Goal: Task Accomplishment & Management: Complete application form

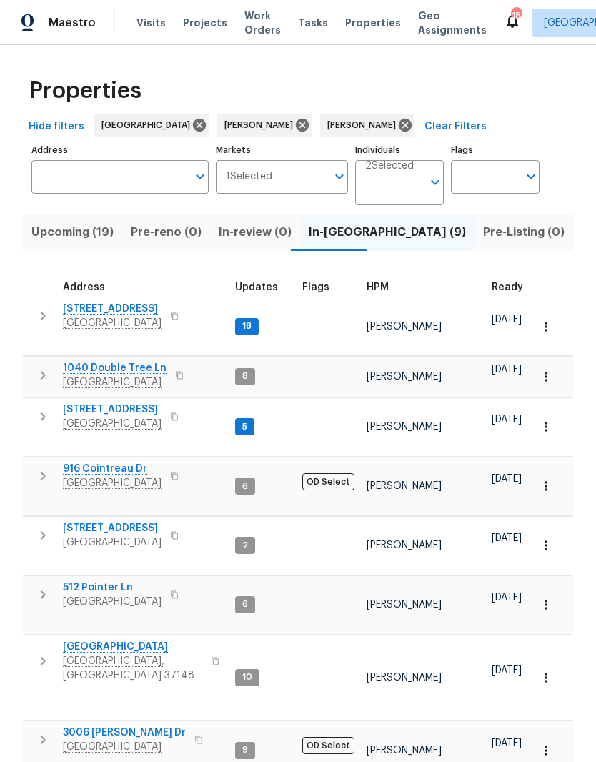
click at [245, 25] on span "Work Orders" at bounding box center [263, 23] width 36 height 29
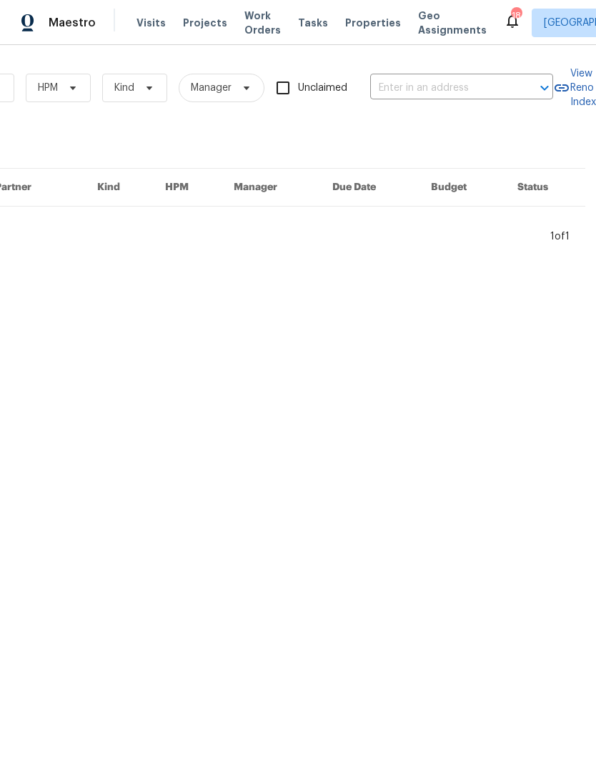
scroll to position [0, 235]
click at [456, 80] on input "text" at bounding box center [441, 88] width 143 height 22
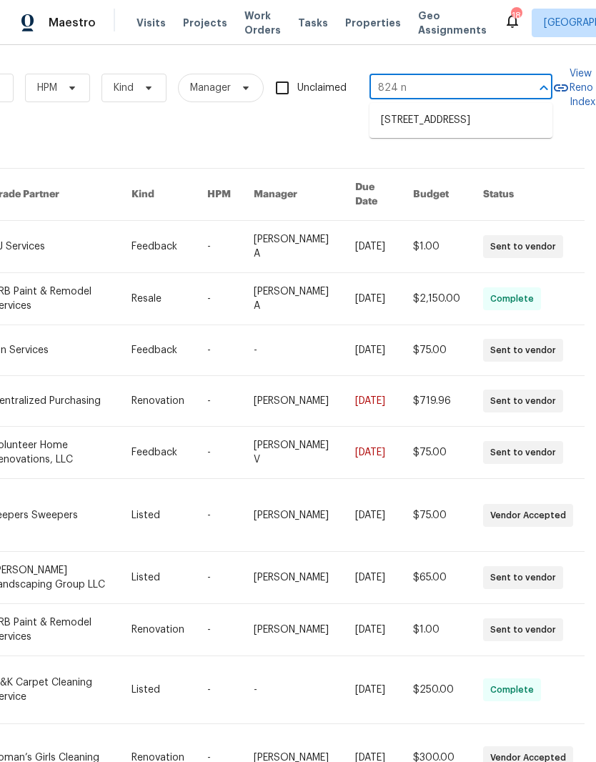
type input "824 n"
click at [443, 129] on li "824 N Woodstone Ln, Nashville, TN 37211" at bounding box center [461, 121] width 183 height 24
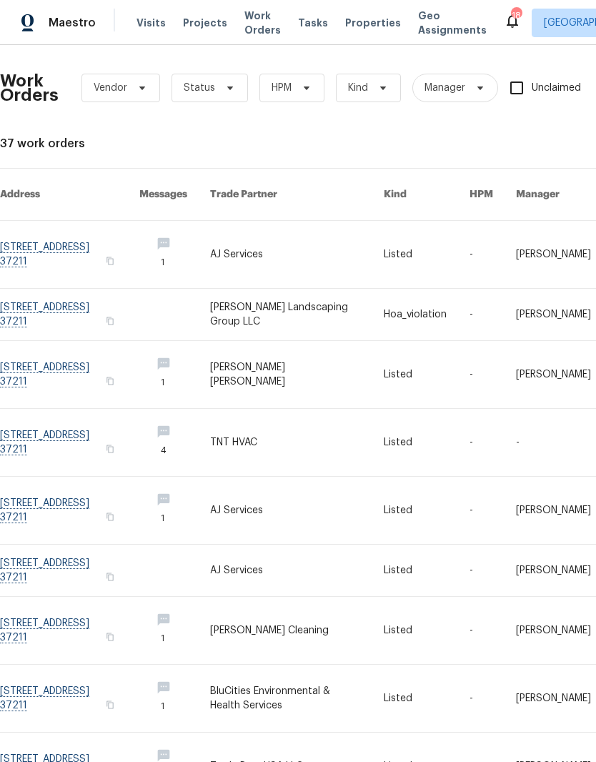
click at [62, 234] on link at bounding box center [69, 254] width 139 height 67
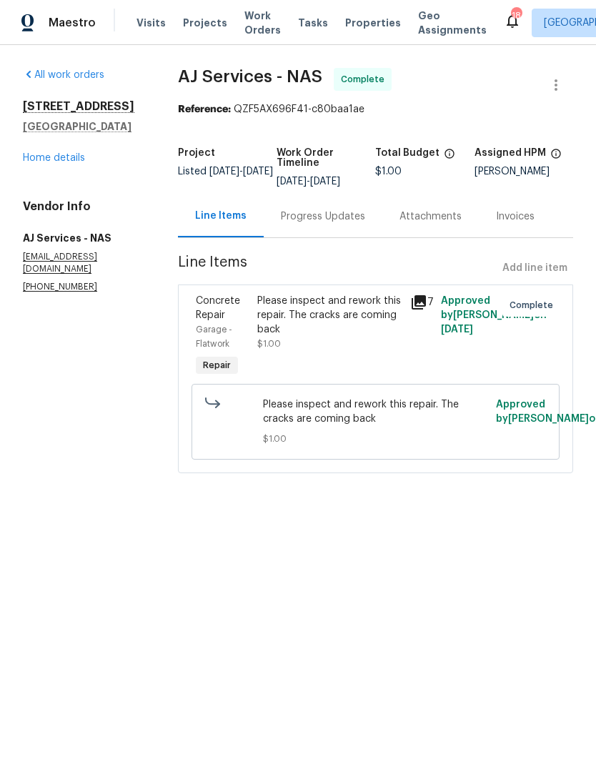
click at [360, 308] on div "Please inspect and rework this repair. The cracks are coming back" at bounding box center [329, 315] width 145 height 43
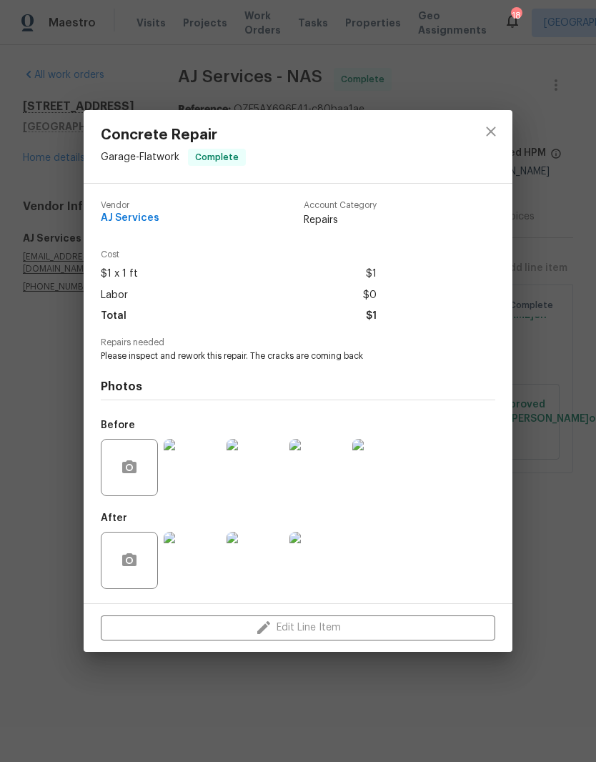
click at [202, 567] on img at bounding box center [192, 560] width 57 height 57
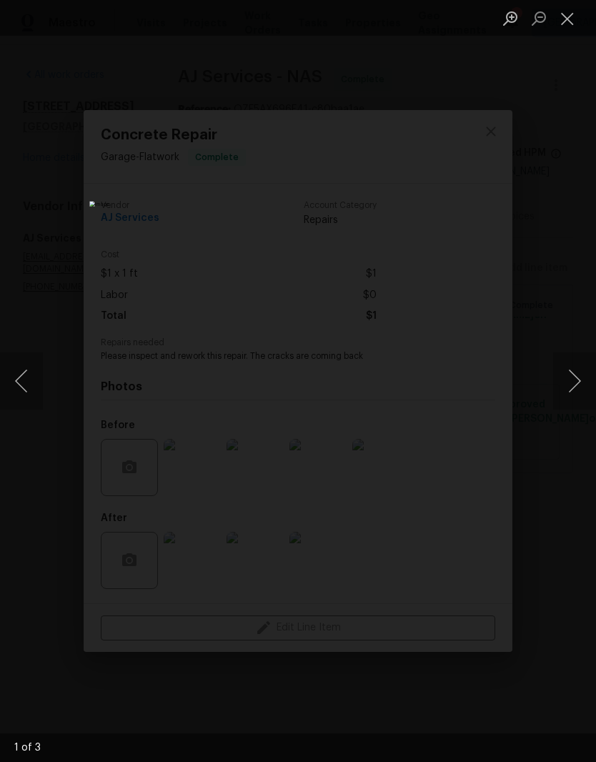
click at [576, 380] on button "Next image" at bounding box center [574, 381] width 43 height 57
click at [581, 377] on button "Next image" at bounding box center [574, 381] width 43 height 57
click at [571, 370] on button "Next image" at bounding box center [574, 381] width 43 height 57
click at [579, 390] on button "Next image" at bounding box center [574, 381] width 43 height 57
click at [574, 23] on button "Close lightbox" at bounding box center [567, 18] width 29 height 25
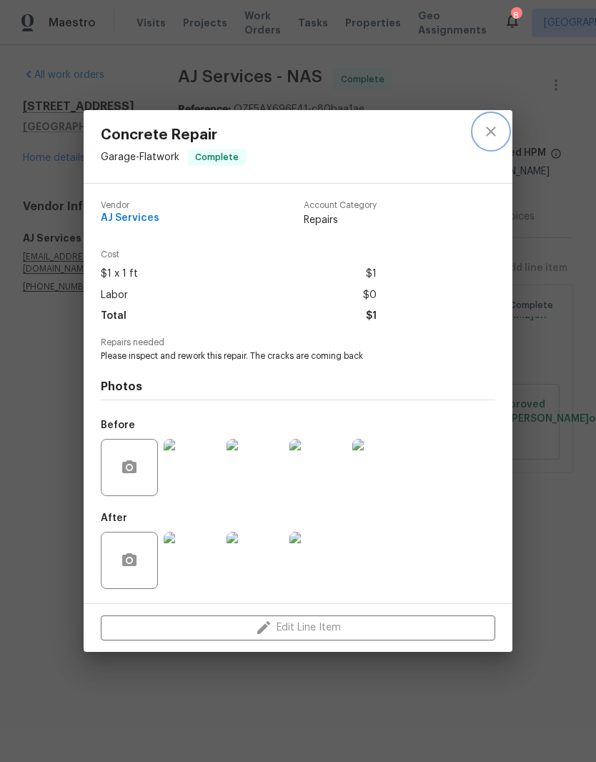
click at [494, 133] on icon "close" at bounding box center [490, 131] width 9 height 9
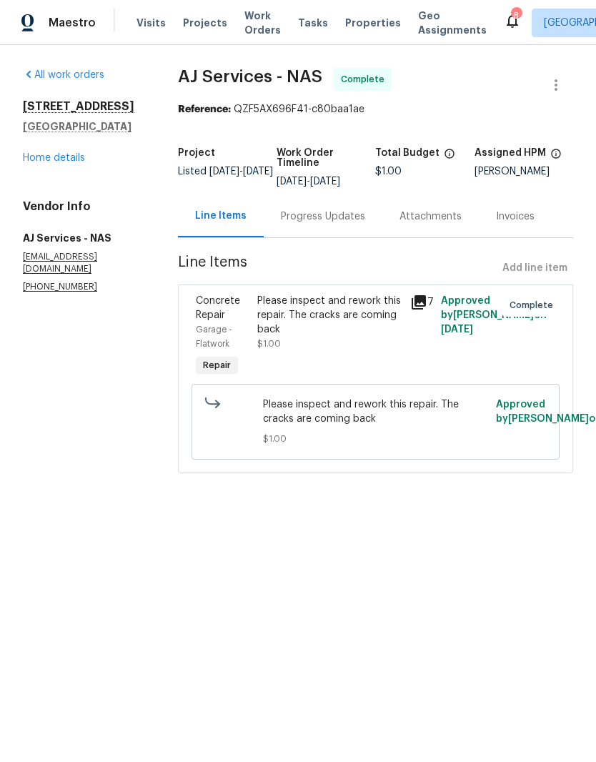
click at [64, 162] on link "Home details" at bounding box center [54, 158] width 62 height 10
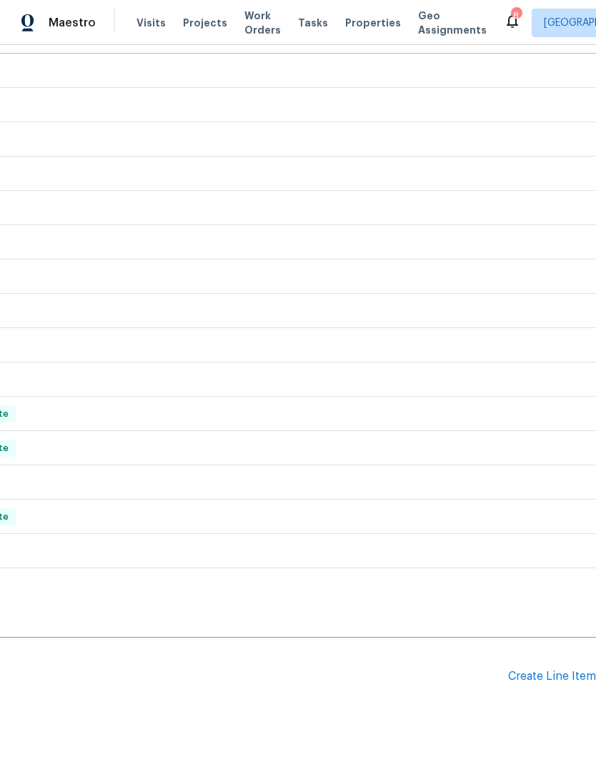
scroll to position [206, 212]
click at [550, 681] on div "Create Line Item" at bounding box center [552, 677] width 88 height 14
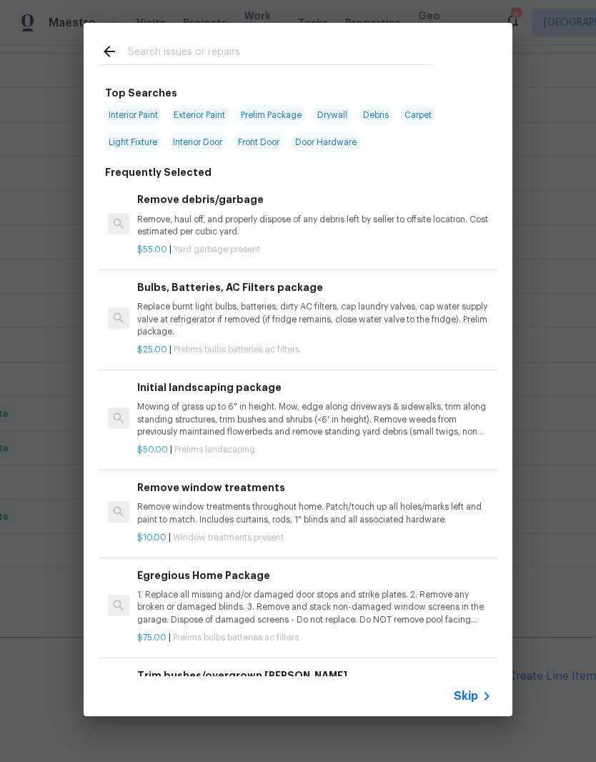
click at [356, 39] on div at bounding box center [266, 51] width 365 height 56
click at [313, 40] on div at bounding box center [266, 51] width 365 height 56
click at [187, 50] on input "text" at bounding box center [279, 53] width 303 height 21
type input "Landscaping"
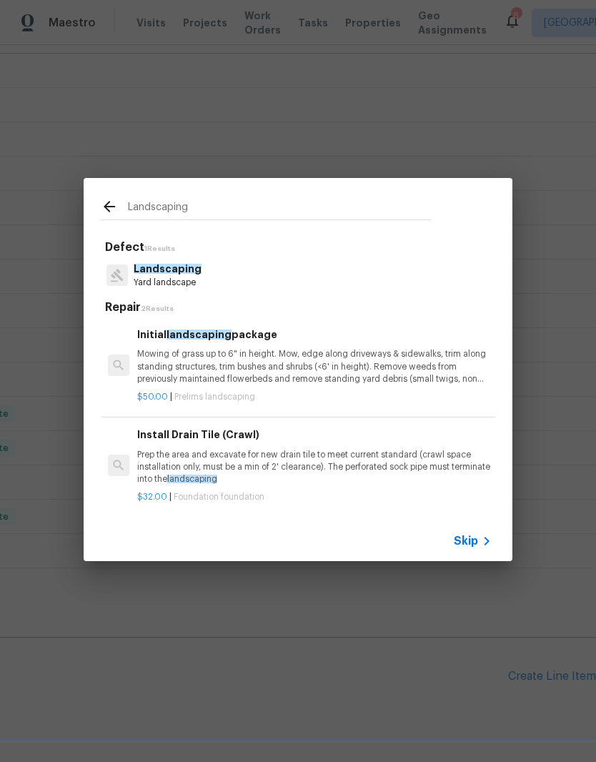
click at [236, 358] on p "Mowing of grass up to 6" in height. Mow, edge along driveways & sidewalks, trim…" at bounding box center [314, 366] width 355 height 36
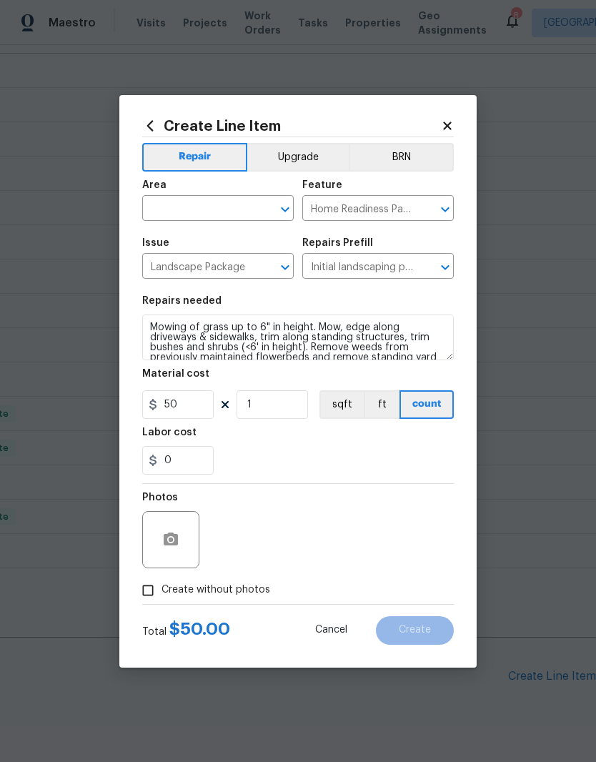
click at [221, 200] on input "text" at bounding box center [198, 210] width 112 height 22
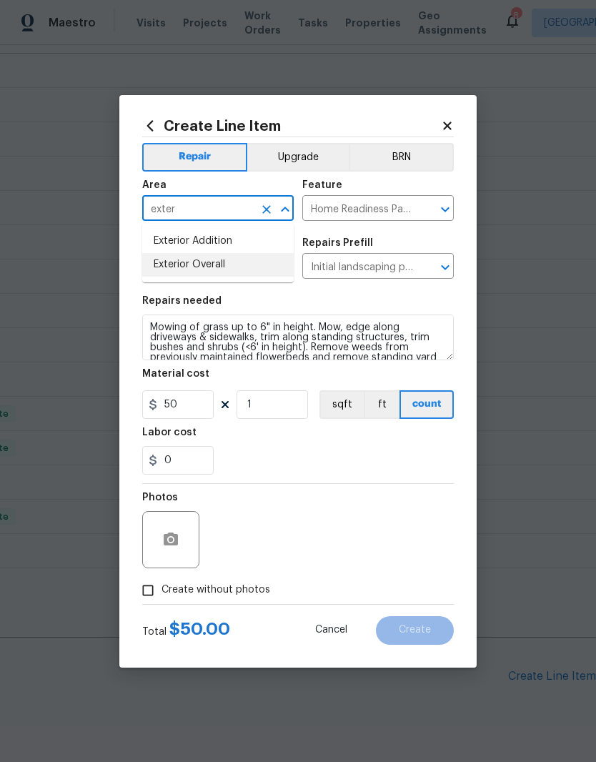
click at [223, 262] on li "Exterior Overall" at bounding box center [218, 265] width 152 height 24
type input "Exterior Overall"
click at [448, 120] on icon at bounding box center [447, 125] width 13 height 13
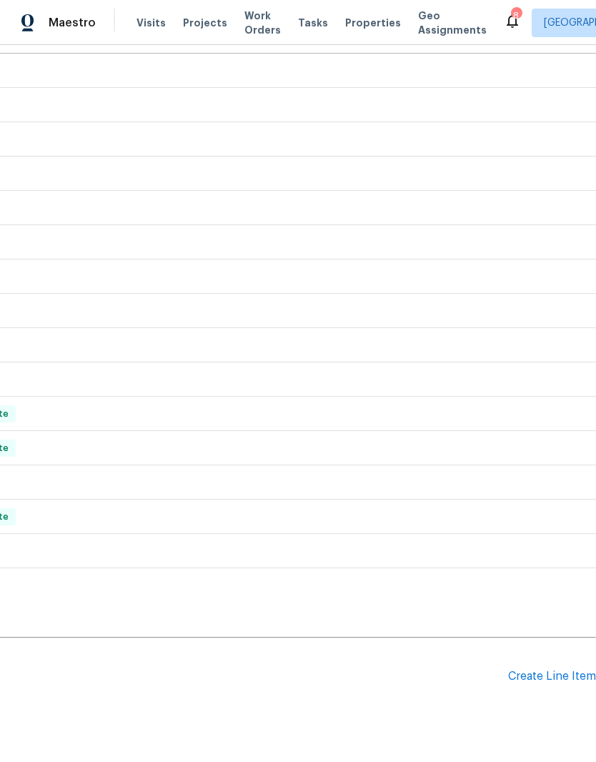
click at [358, 24] on span "Properties" at bounding box center [373, 23] width 56 height 14
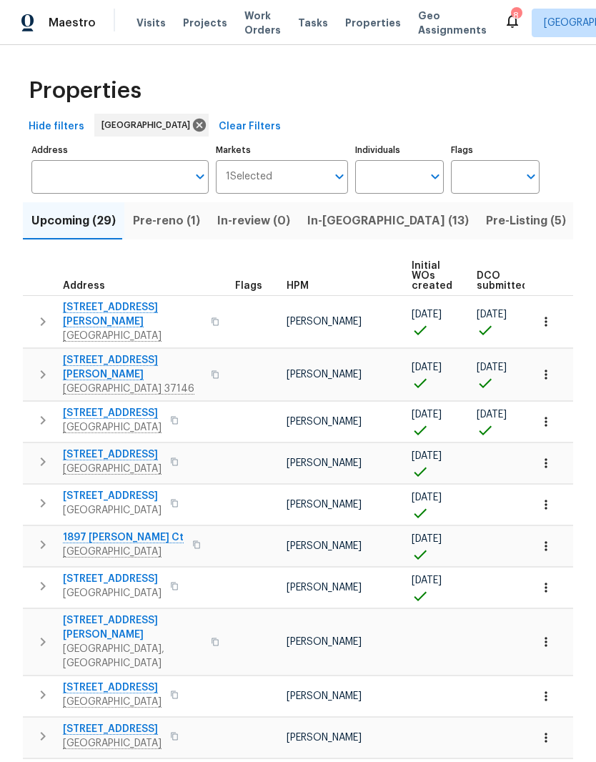
click at [411, 174] on input "Individuals" at bounding box center [388, 177] width 67 height 34
type input "Cynthia upshaw"
click at [384, 220] on input "checkbox" at bounding box center [382, 222] width 30 height 30
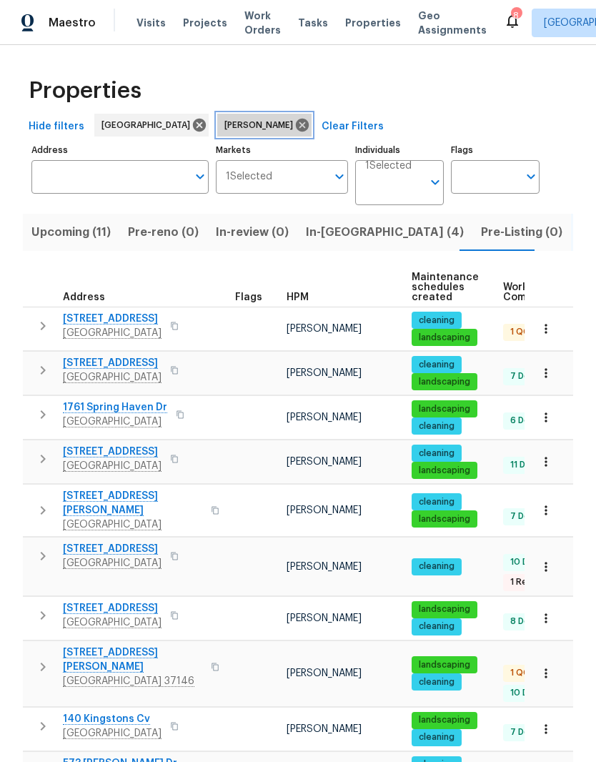
click at [296, 129] on icon at bounding box center [302, 125] width 13 height 13
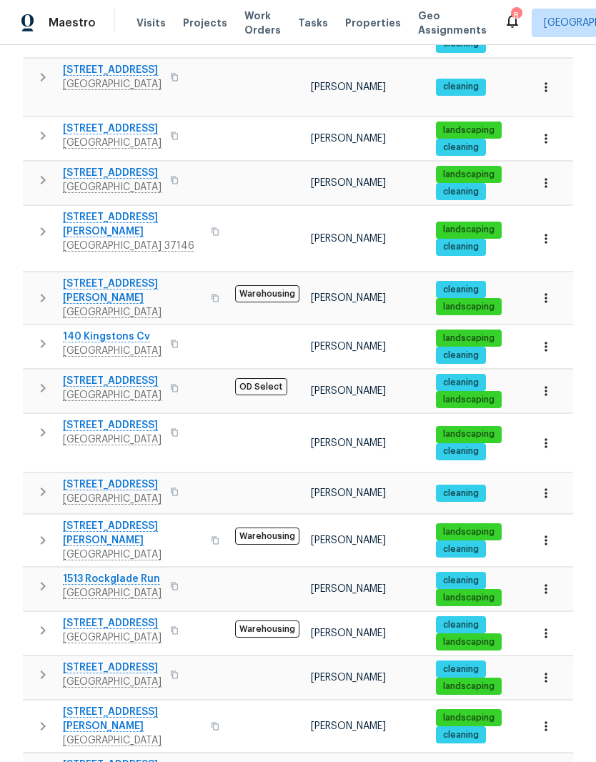
scroll to position [641, 0]
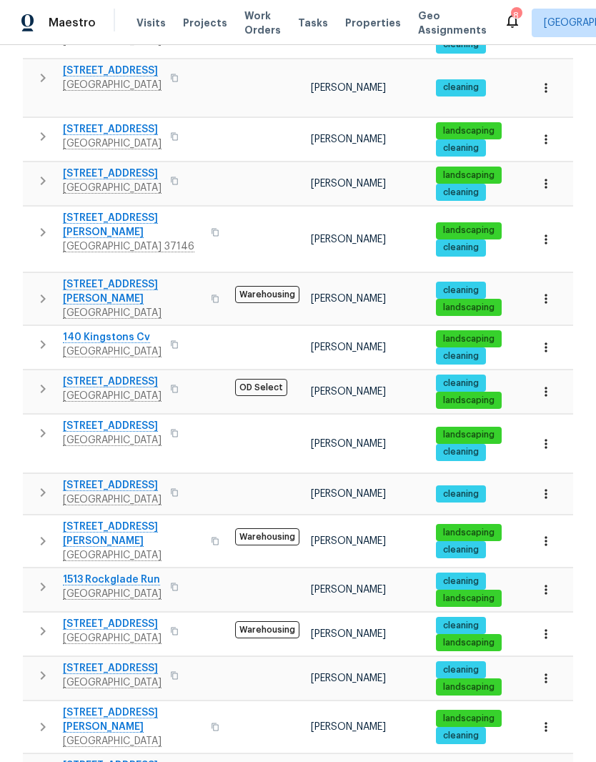
click at [124, 375] on span "6112 Gardendale Dr" at bounding box center [112, 382] width 99 height 14
click at [548, 385] on icon "button" at bounding box center [546, 392] width 14 height 14
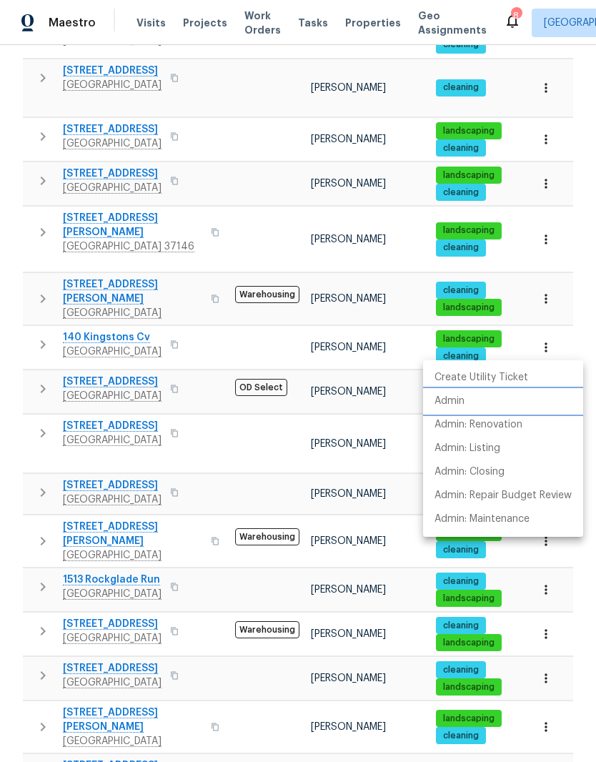
click at [458, 401] on p "Admin" at bounding box center [450, 401] width 30 height 15
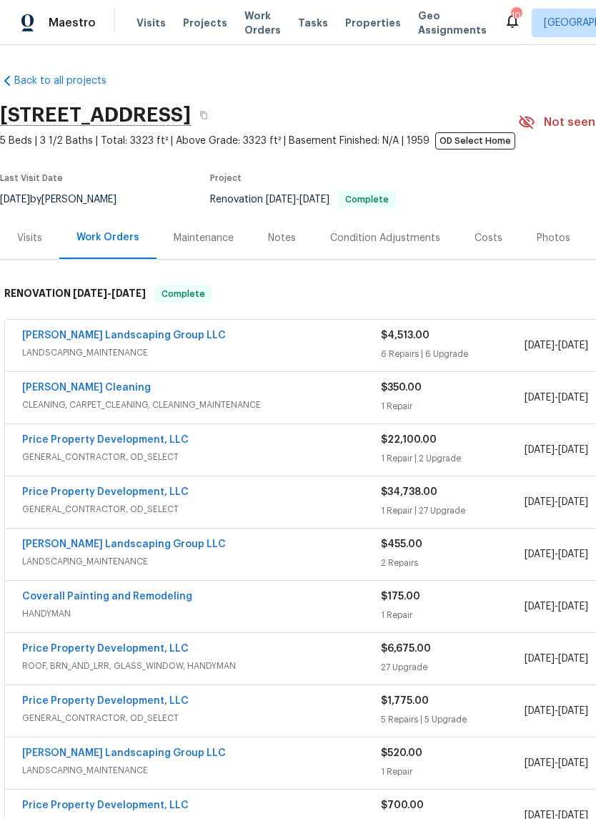
click at [131, 334] on link "[PERSON_NAME] Landscaping Group LLC" at bounding box center [124, 335] width 204 height 10
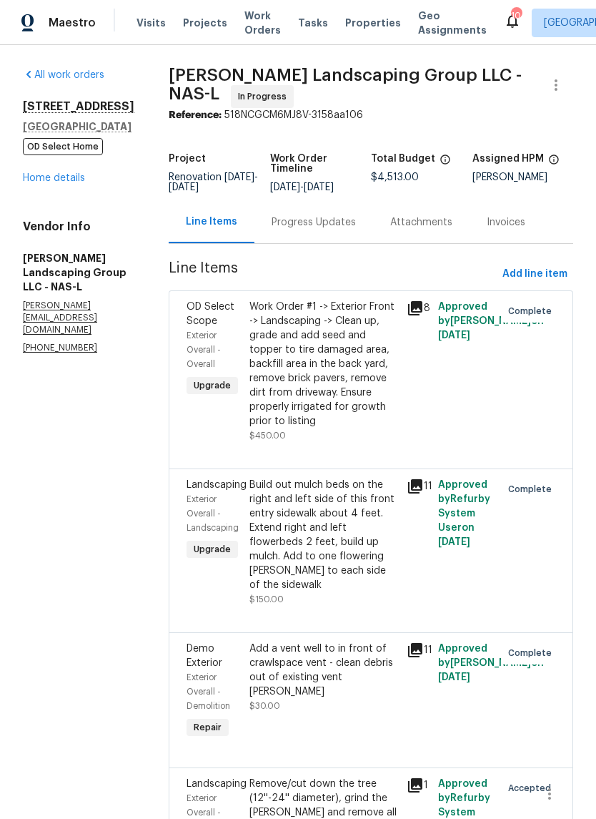
click at [77, 179] on link "Home details" at bounding box center [54, 178] width 62 height 10
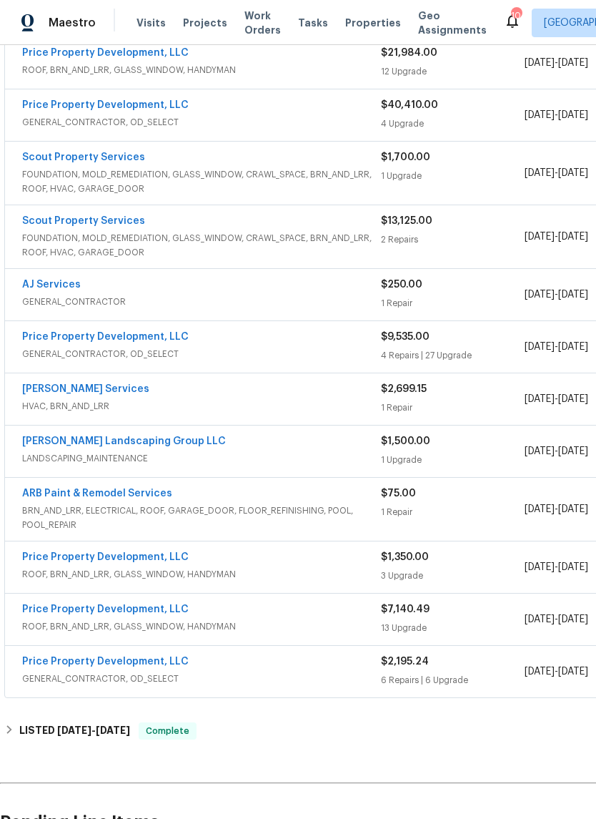
scroll to position [1116, 0]
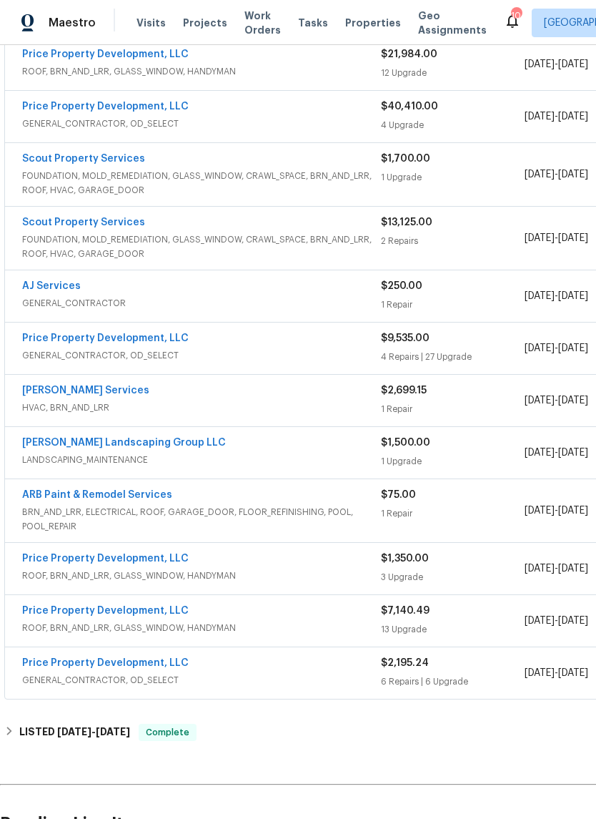
click at [112, 225] on link "Scout Property Services" at bounding box center [83, 222] width 123 height 10
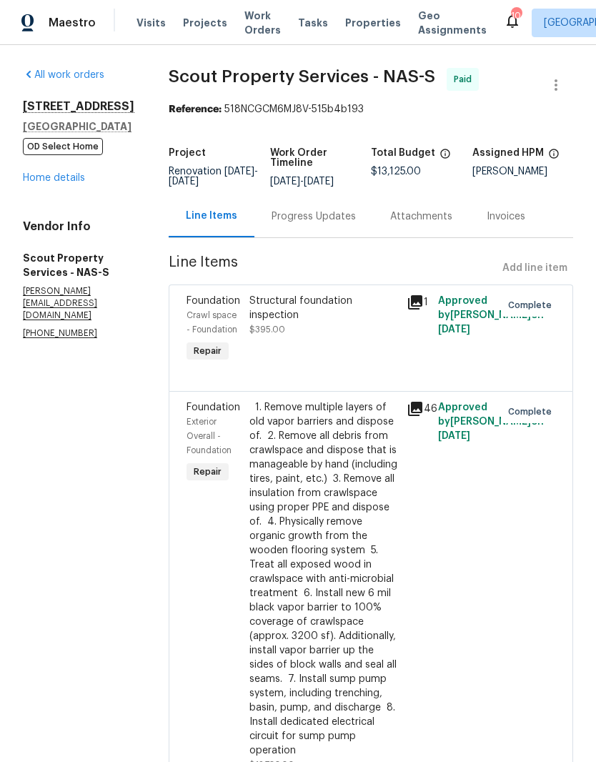
click at [75, 183] on link "Home details" at bounding box center [54, 178] width 62 height 10
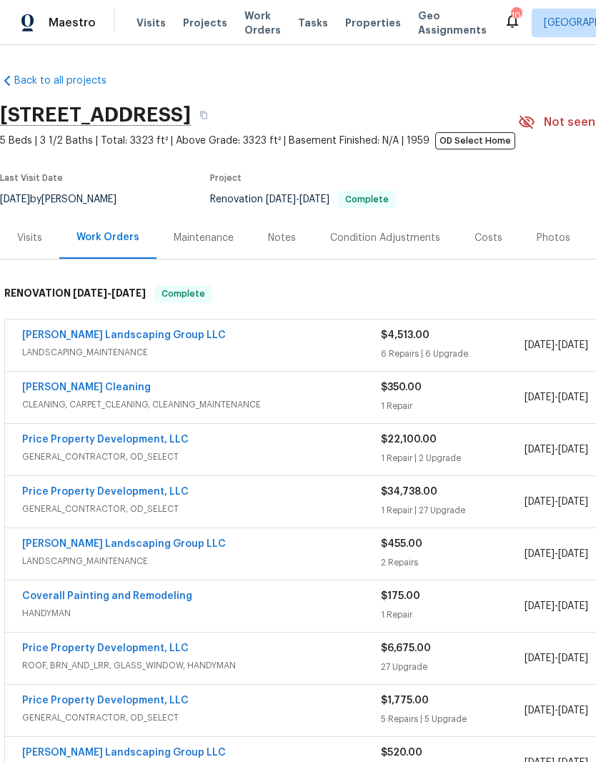
click at [40, 240] on div "Visits" at bounding box center [29, 238] width 25 height 14
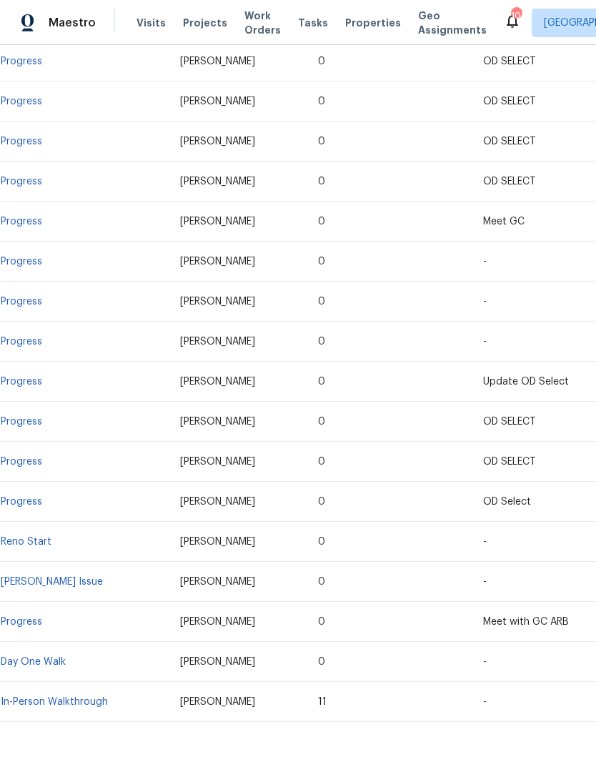
scroll to position [1033, 0]
click at [87, 699] on link "In-Person Walkthrough" at bounding box center [54, 703] width 107 height 10
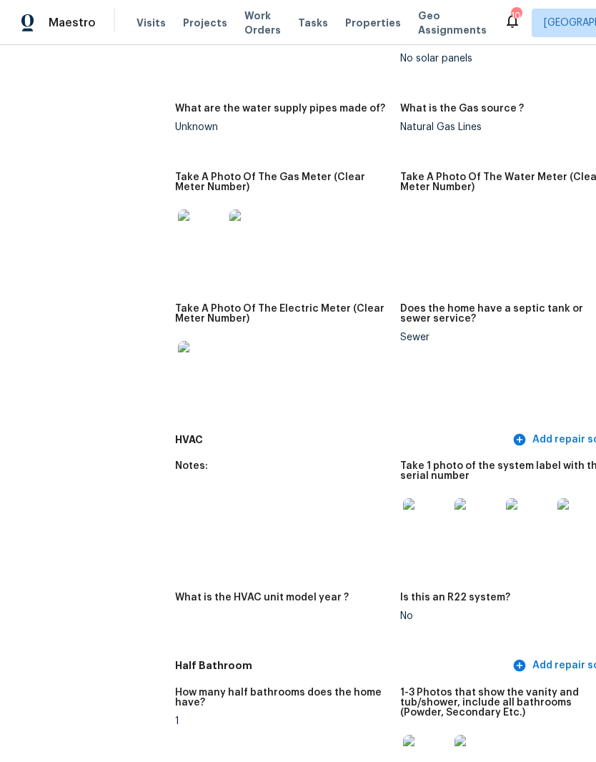
scroll to position [1371, 0]
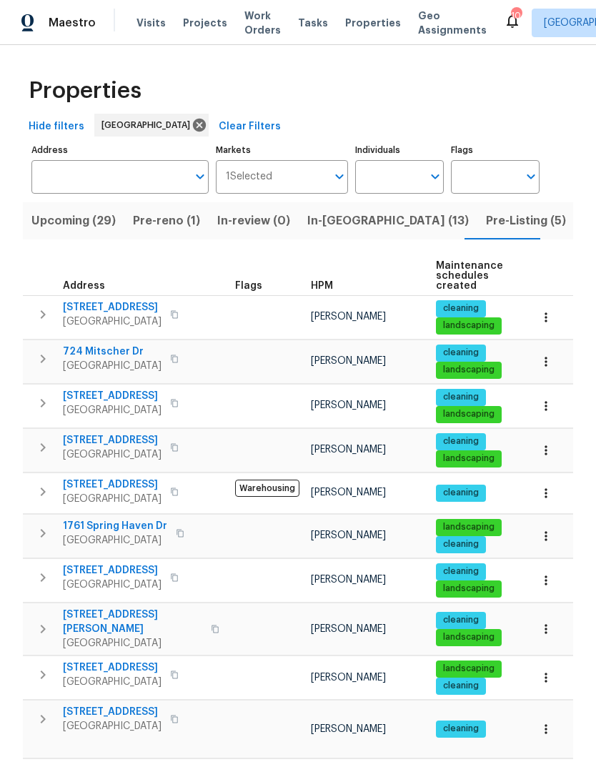
click at [405, 171] on input "Individuals" at bounding box center [388, 177] width 67 height 34
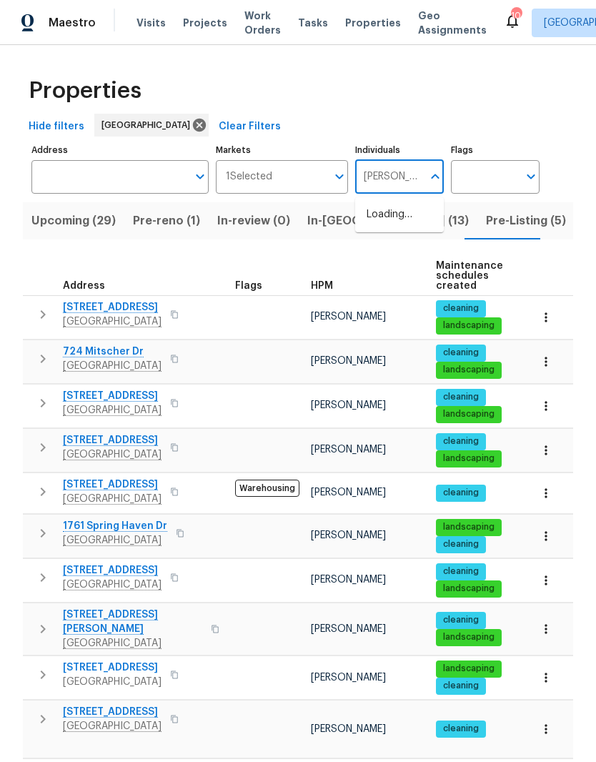
type input "Cynthia upshaw"
click at [383, 230] on input "checkbox" at bounding box center [382, 222] width 30 height 30
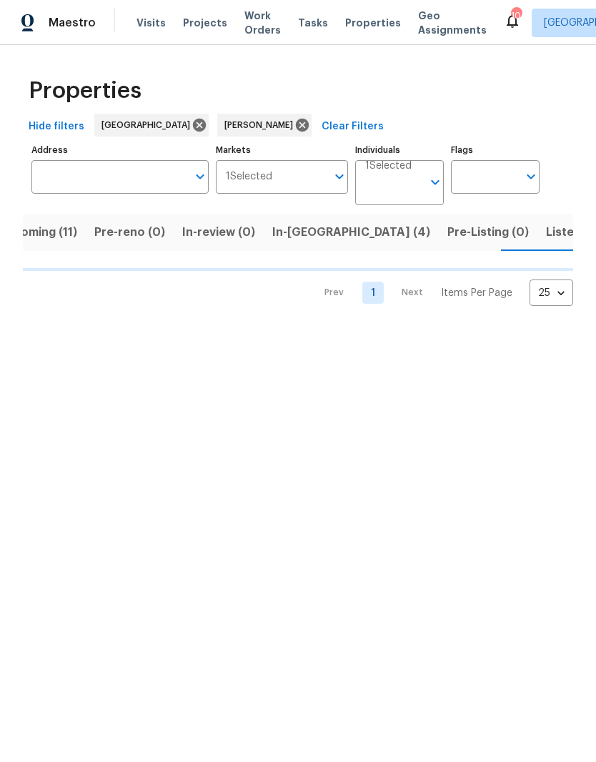
scroll to position [0, 34]
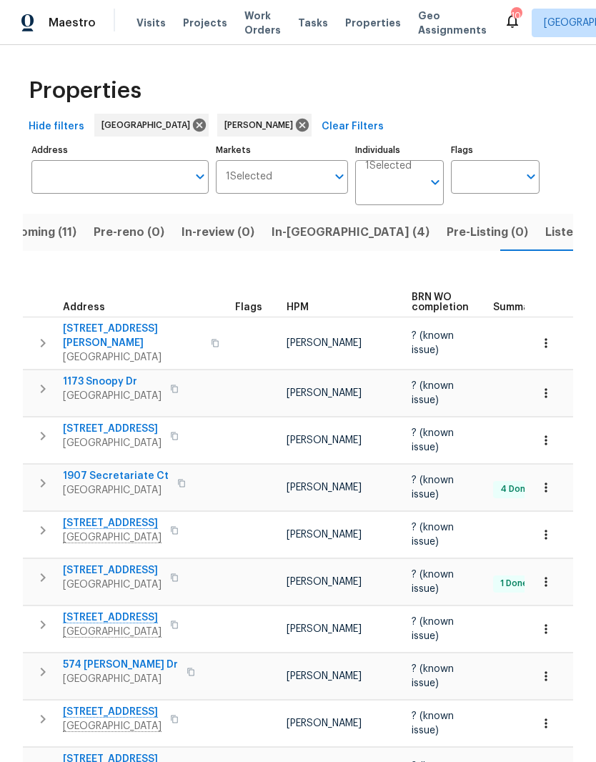
click at [117, 516] on span "324 Piedmont Pl" at bounding box center [112, 523] width 99 height 14
click at [296, 127] on icon at bounding box center [302, 125] width 13 height 13
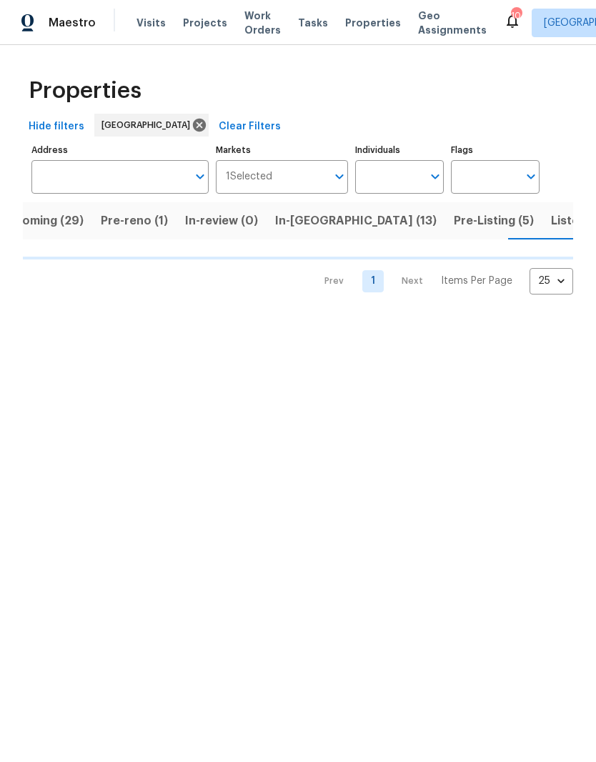
scroll to position [0, 45]
click at [538, 223] on span "Listed (66)" at bounding box center [569, 221] width 62 height 20
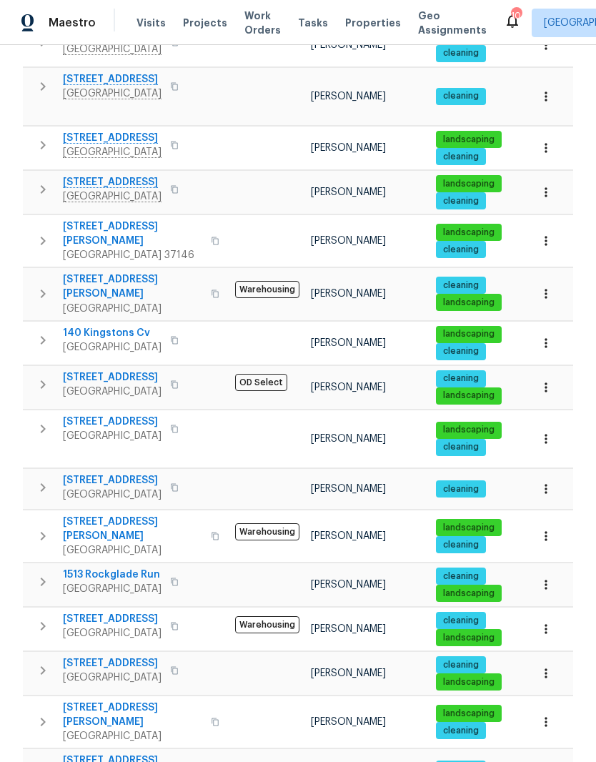
scroll to position [635, 0]
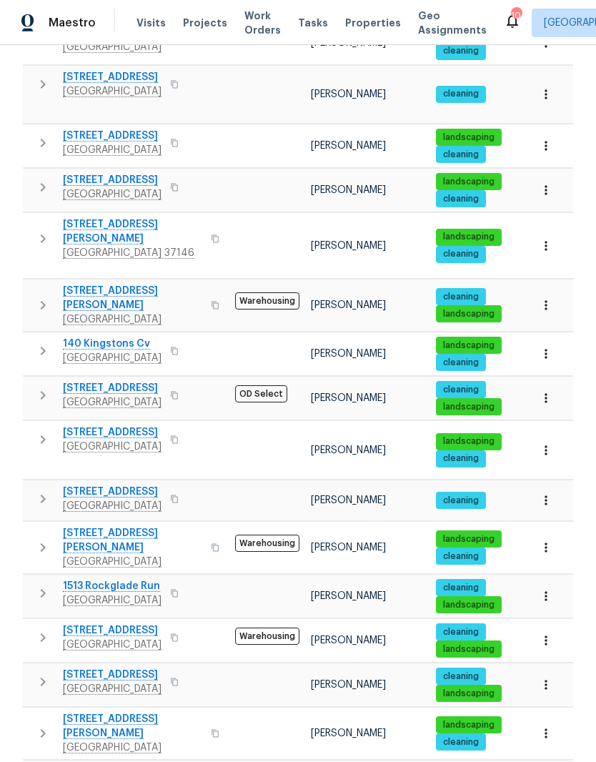
click at [124, 381] on span "[STREET_ADDRESS]" at bounding box center [112, 388] width 99 height 14
click at [131, 381] on span "[STREET_ADDRESS]" at bounding box center [112, 388] width 99 height 14
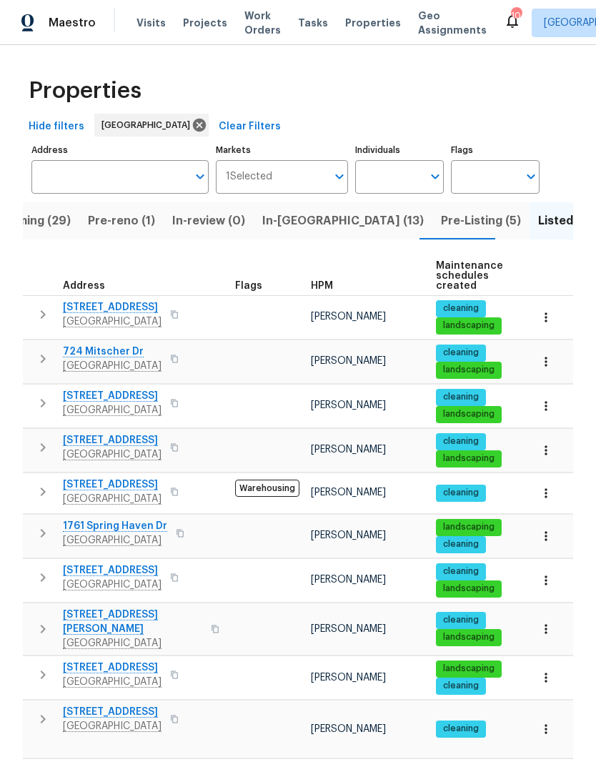
scroll to position [0, 0]
click at [408, 177] on input "Individuals" at bounding box center [388, 177] width 67 height 34
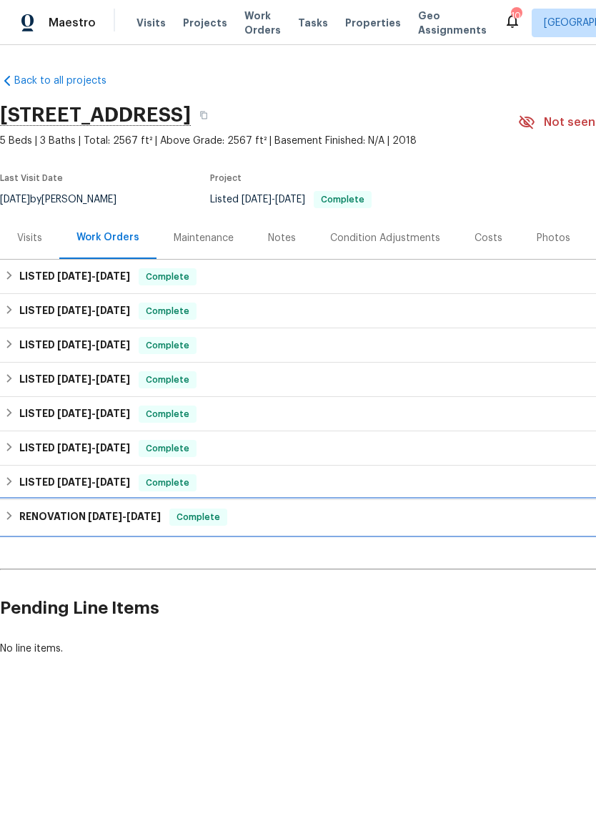
click at [87, 510] on h6 "RENOVATION 1/2/25 - 1/14/25" at bounding box center [90, 516] width 142 height 17
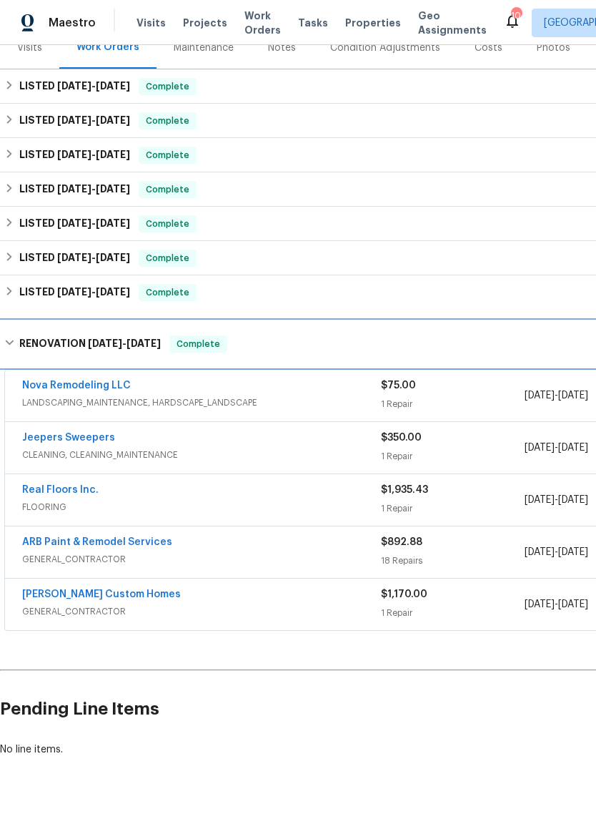
scroll to position [190, 0]
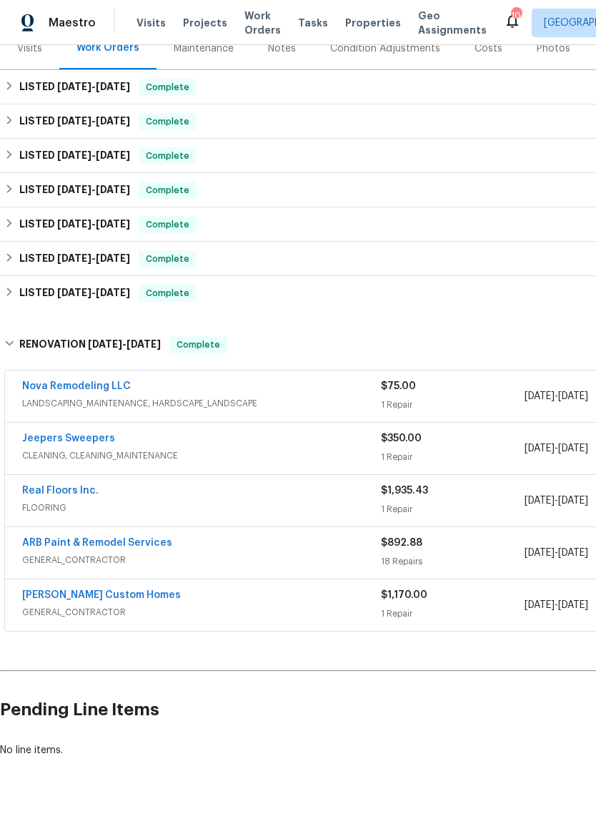
click at [113, 594] on link "[PERSON_NAME] Custom Homes" at bounding box center [101, 595] width 159 height 10
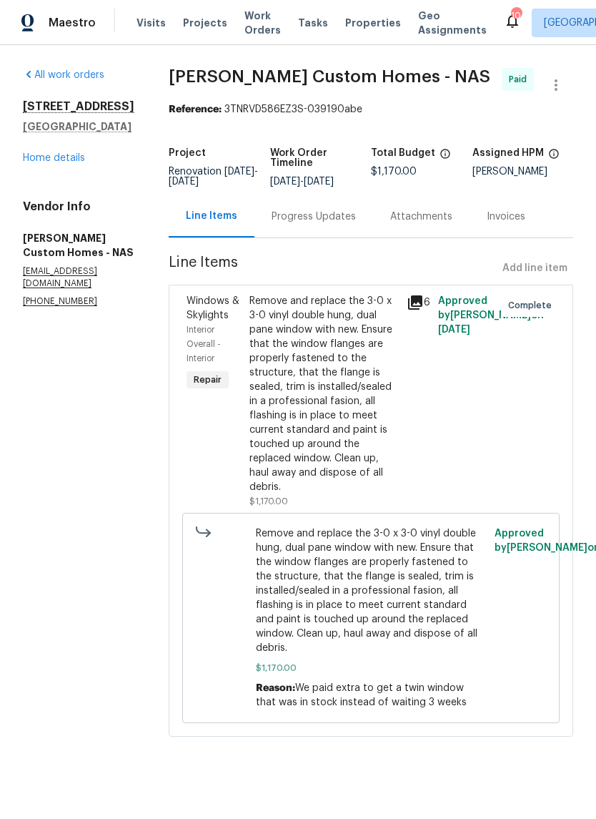
click at [351, 318] on div "Remove and replace the 3-0 x 3-0 vinyl double hung, dual pane window with new. …" at bounding box center [324, 394] width 149 height 200
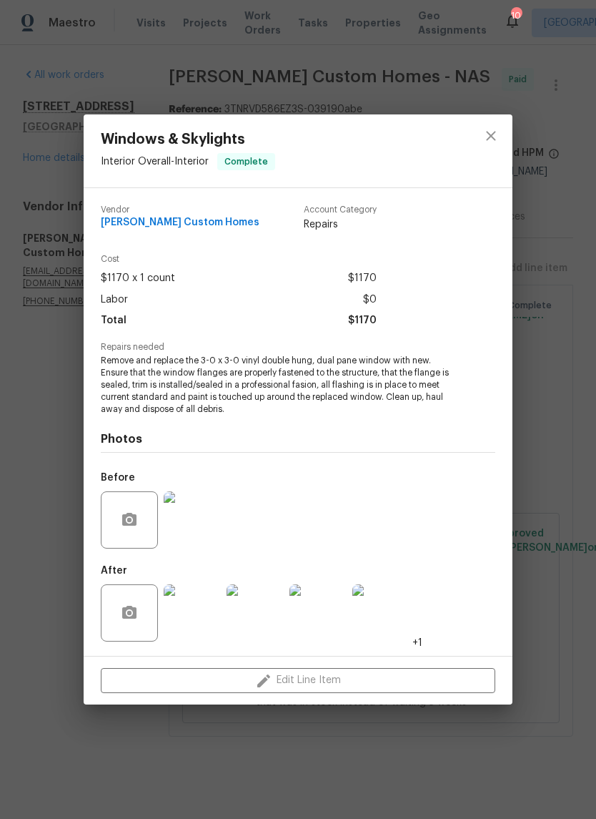
click at [204, 611] on img at bounding box center [192, 612] width 57 height 57
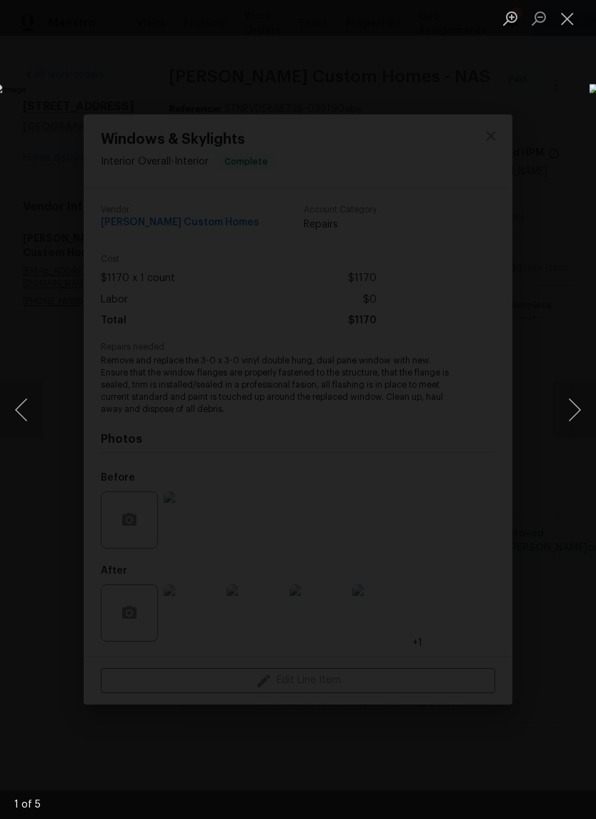
click at [579, 411] on button "Next image" at bounding box center [574, 409] width 43 height 57
click at [579, 412] on button "Next image" at bounding box center [574, 409] width 43 height 57
click at [579, 415] on button "Next image" at bounding box center [574, 409] width 43 height 57
click at [578, 406] on button "Next image" at bounding box center [574, 409] width 43 height 57
click at [576, 19] on button "Close lightbox" at bounding box center [567, 18] width 29 height 25
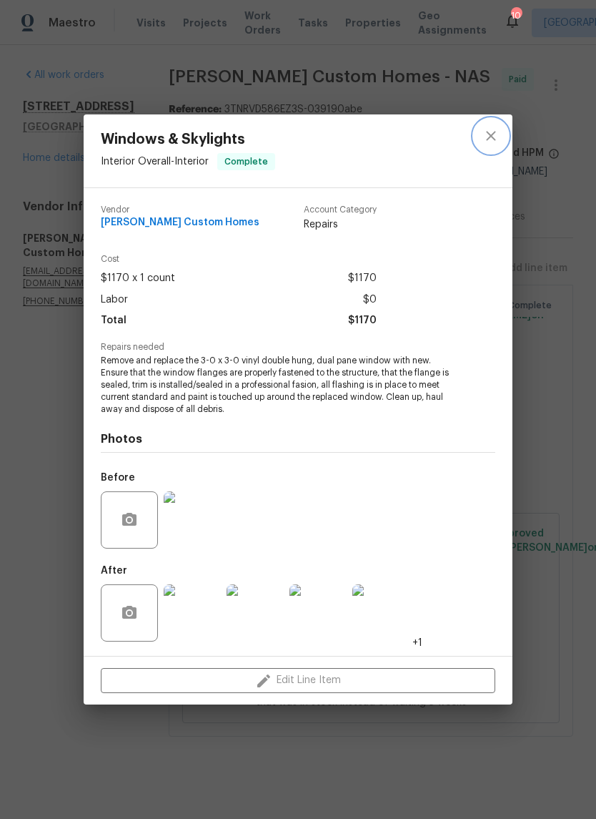
click at [497, 132] on icon "close" at bounding box center [491, 135] width 17 height 17
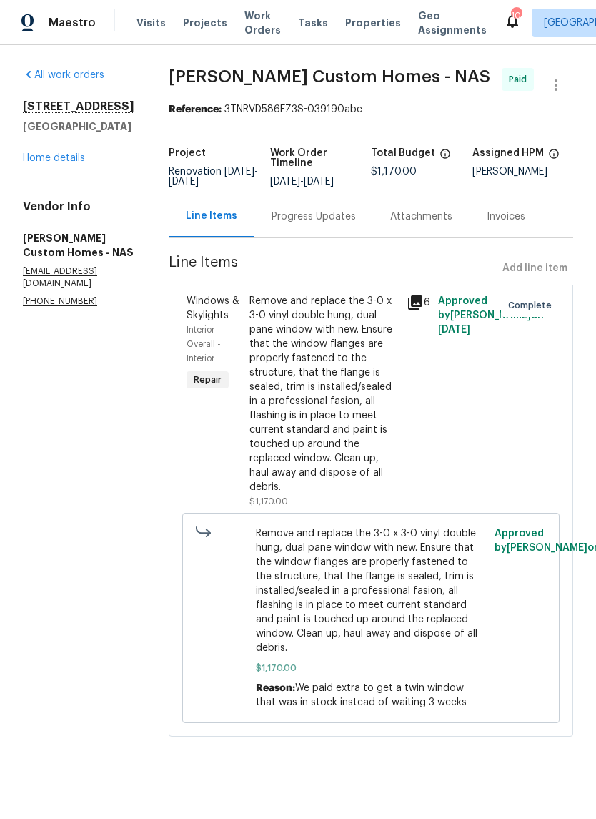
click at [73, 158] on link "Home details" at bounding box center [54, 158] width 62 height 10
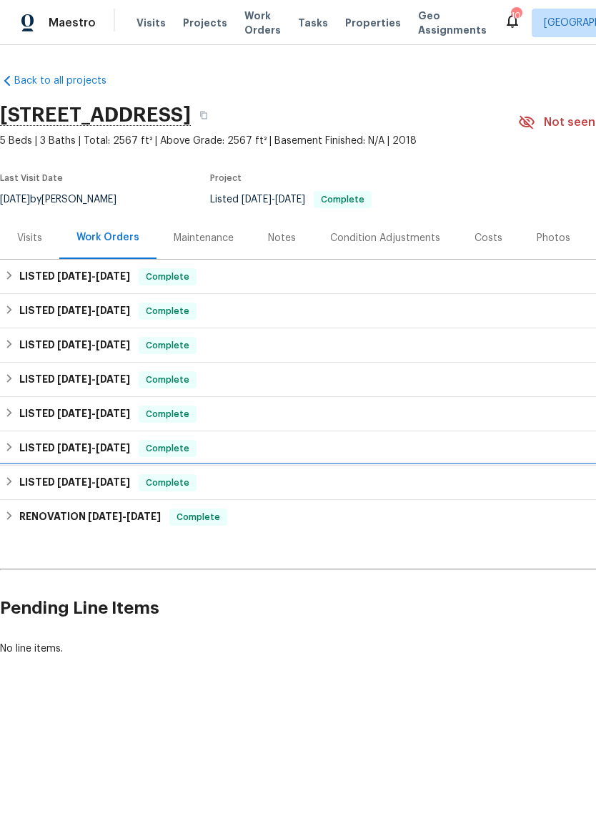
click at [82, 484] on span "1/16/25" at bounding box center [74, 482] width 34 height 10
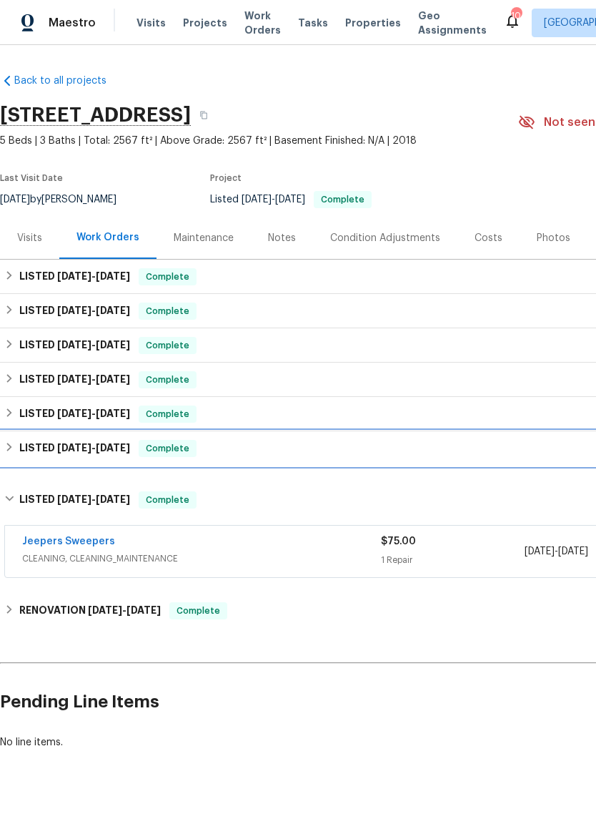
click at [60, 448] on span "1/23/25" at bounding box center [74, 448] width 34 height 10
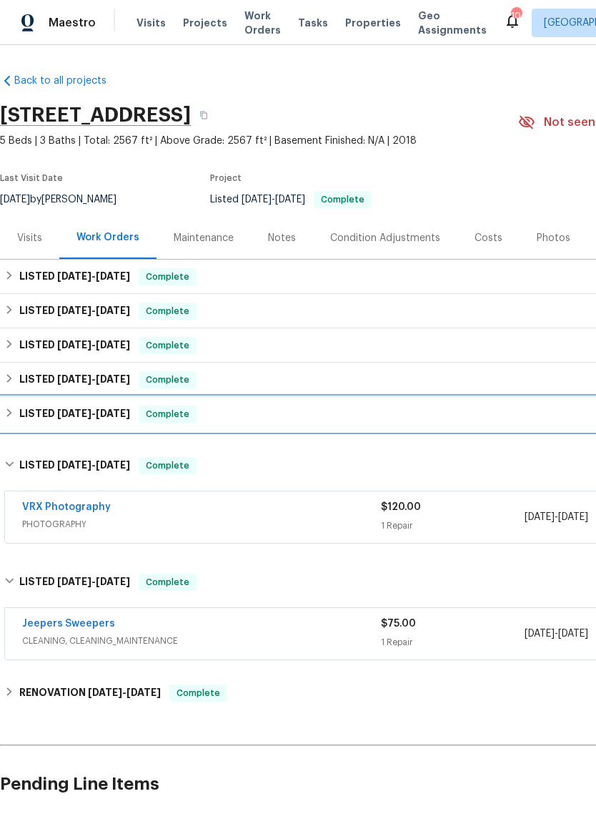
click at [57, 413] on span "6/12/25" at bounding box center [74, 413] width 34 height 10
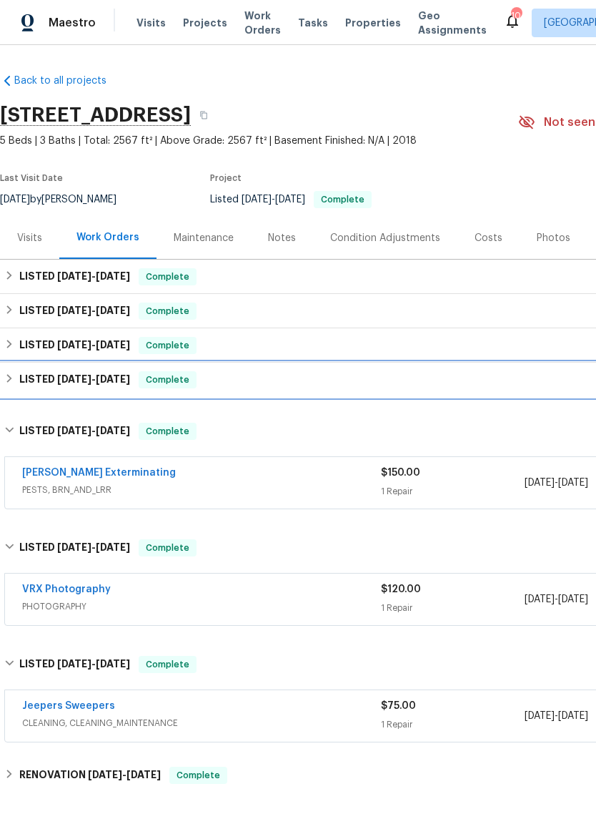
click at [59, 380] on span "7/3/25" at bounding box center [74, 379] width 34 height 10
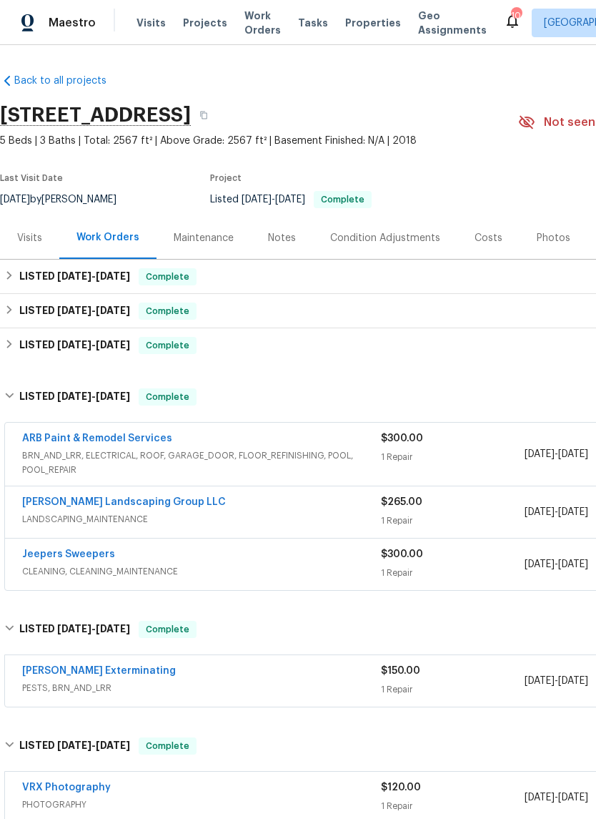
click at [136, 442] on link "ARB Paint & Remodel Services" at bounding box center [97, 438] width 150 height 10
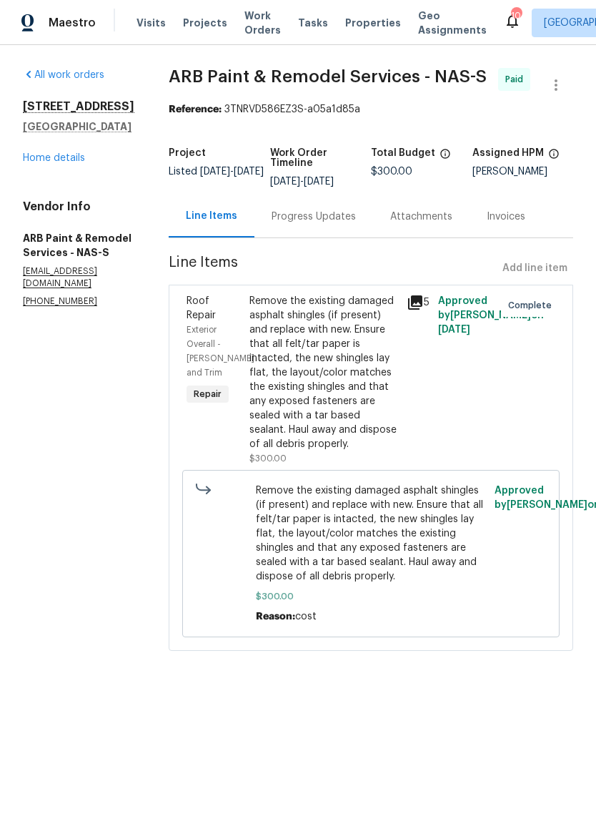
click at [365, 309] on div "Remove the existing damaged asphalt shingles (if present) and replace with new.…" at bounding box center [324, 372] width 149 height 157
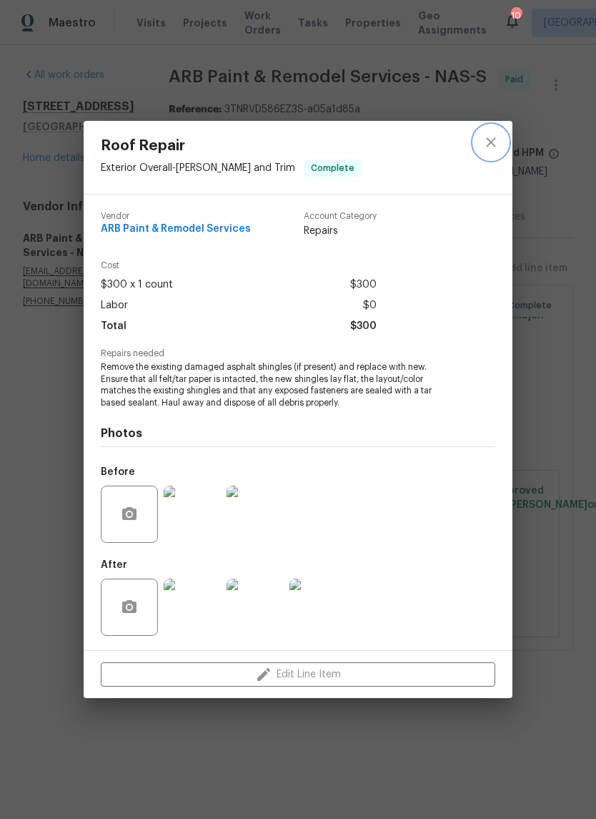
click at [495, 139] on icon "close" at bounding box center [491, 142] width 17 height 17
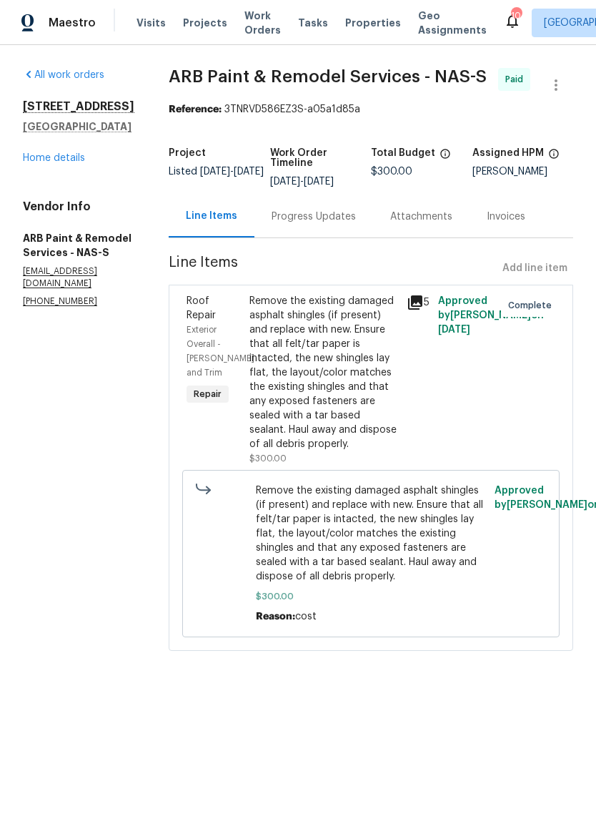
click at [71, 163] on link "Home details" at bounding box center [54, 158] width 62 height 10
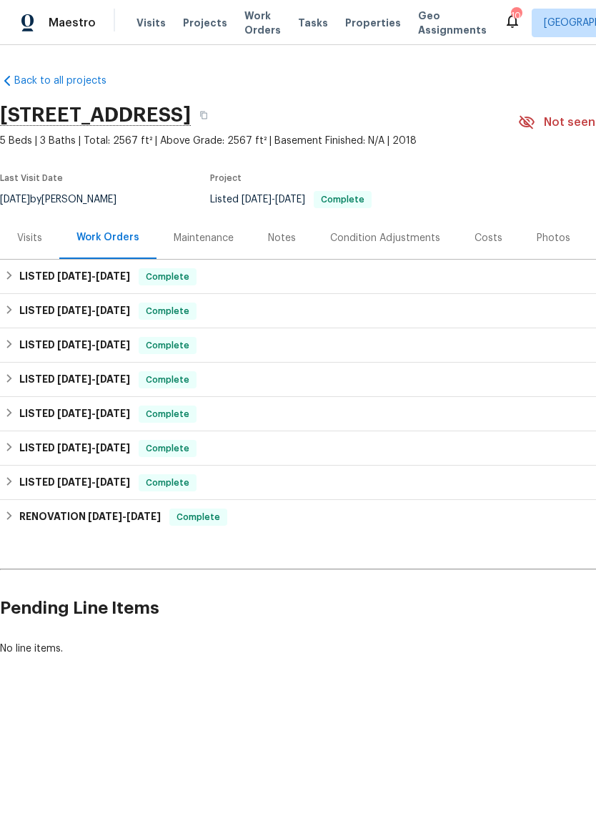
scroll to position [0, -1]
click at [84, 273] on span "8/13/25" at bounding box center [74, 276] width 34 height 10
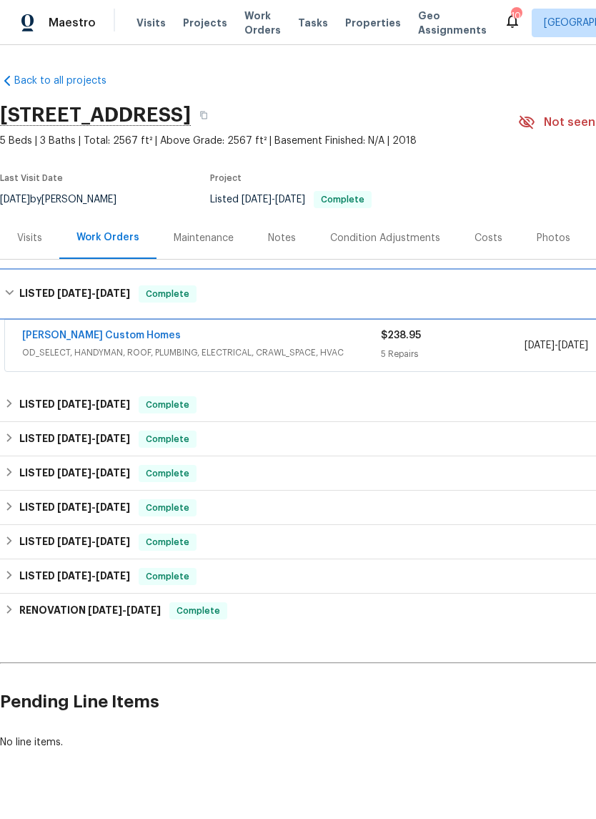
scroll to position [0, 0]
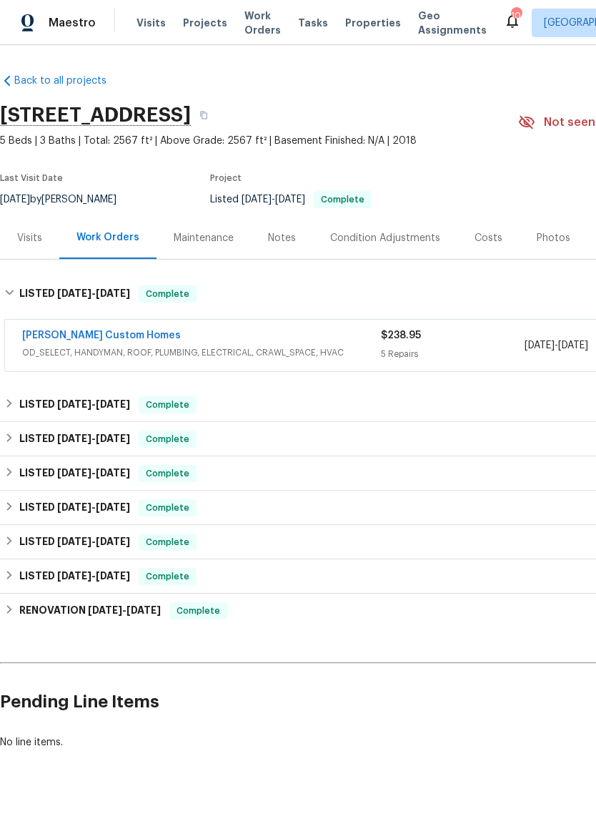
click at [112, 339] on link "Rappa Custom Homes" at bounding box center [101, 335] width 159 height 10
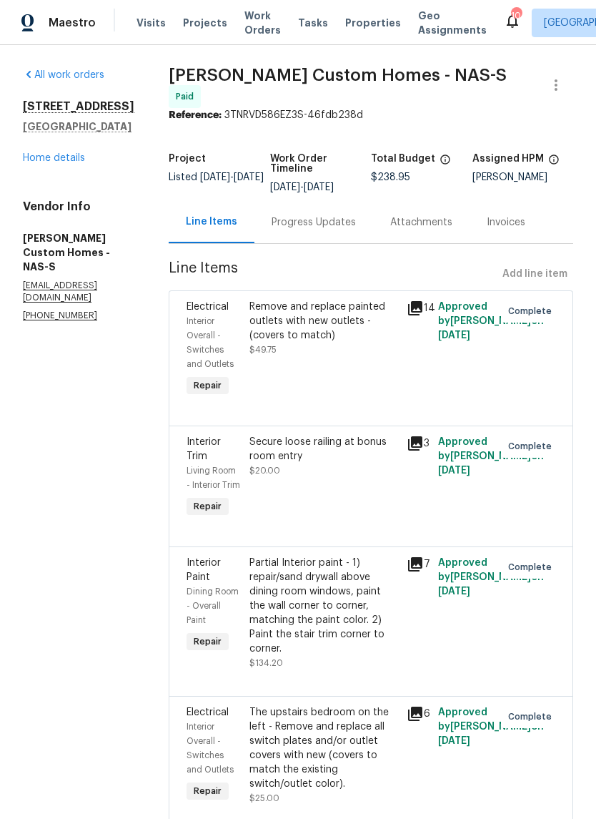
click at [79, 159] on link "Home details" at bounding box center [54, 158] width 62 height 10
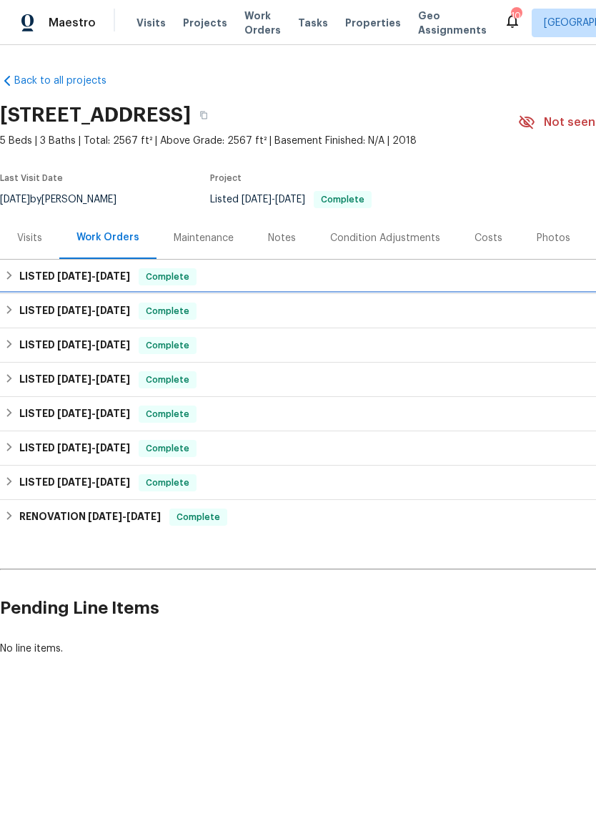
click at [80, 310] on span "7/25/25" at bounding box center [74, 310] width 34 height 10
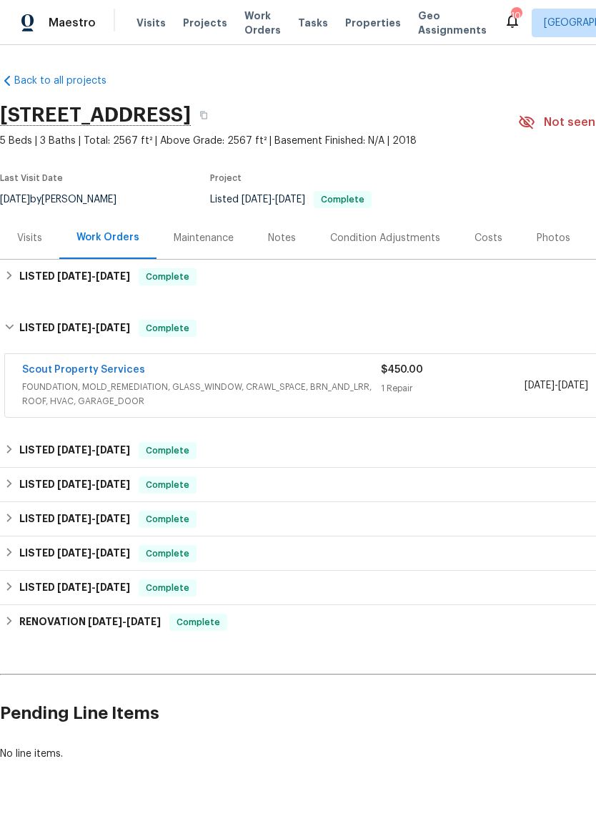
click at [128, 372] on link "Scout Property Services" at bounding box center [83, 370] width 123 height 10
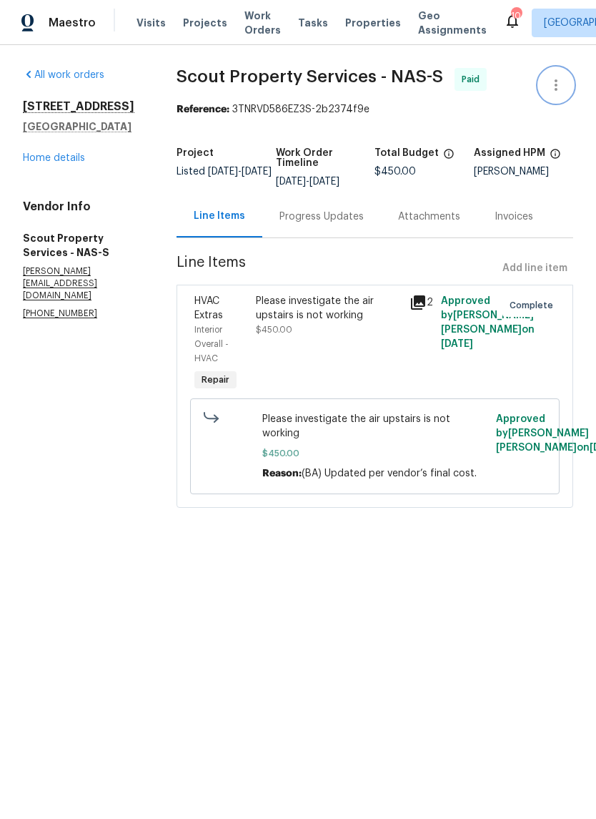
click at [561, 89] on icon "button" at bounding box center [556, 85] width 17 height 17
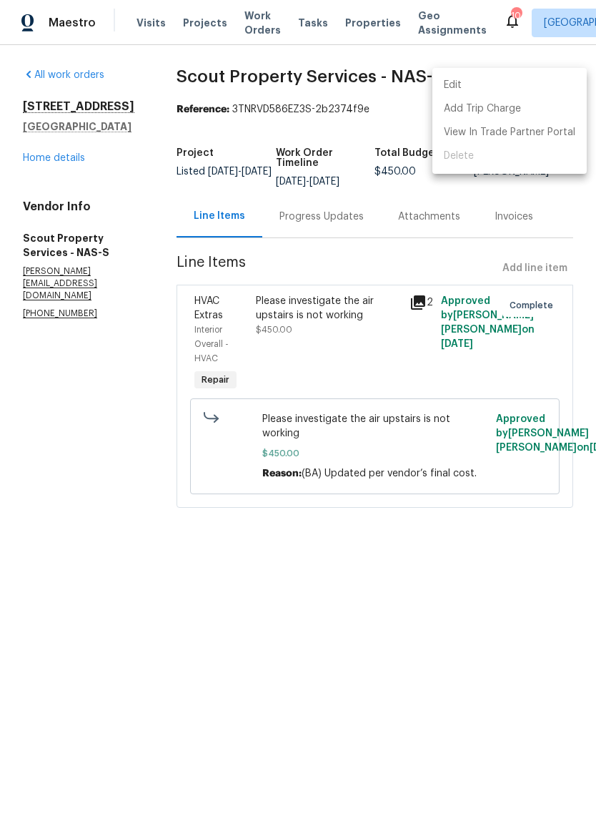
click at [132, 183] on div at bounding box center [298, 409] width 596 height 819
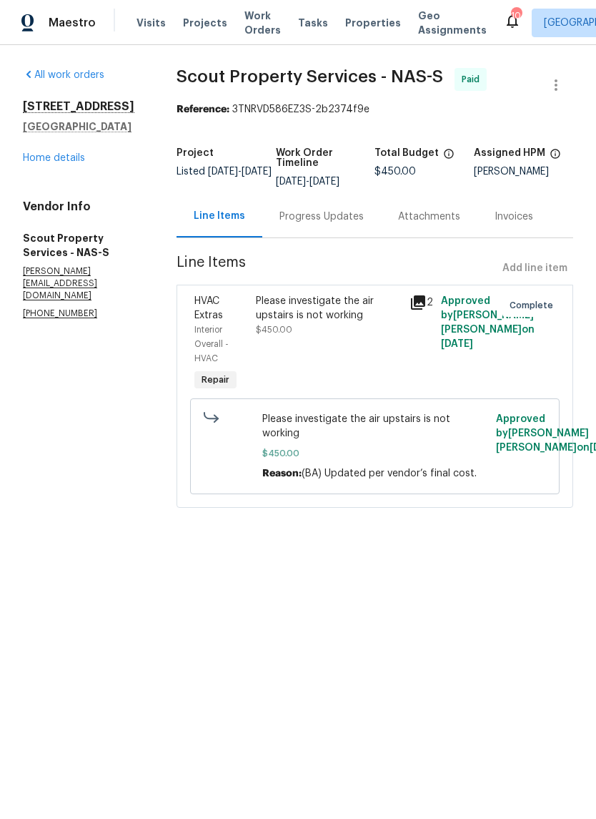
click at [72, 162] on link "Home details" at bounding box center [54, 158] width 62 height 10
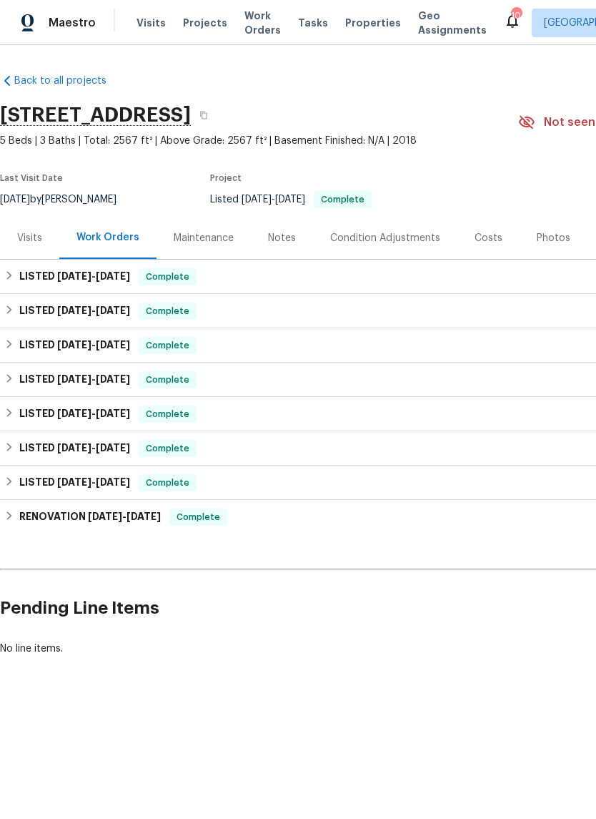
click at [36, 236] on div "Visits" at bounding box center [29, 238] width 25 height 14
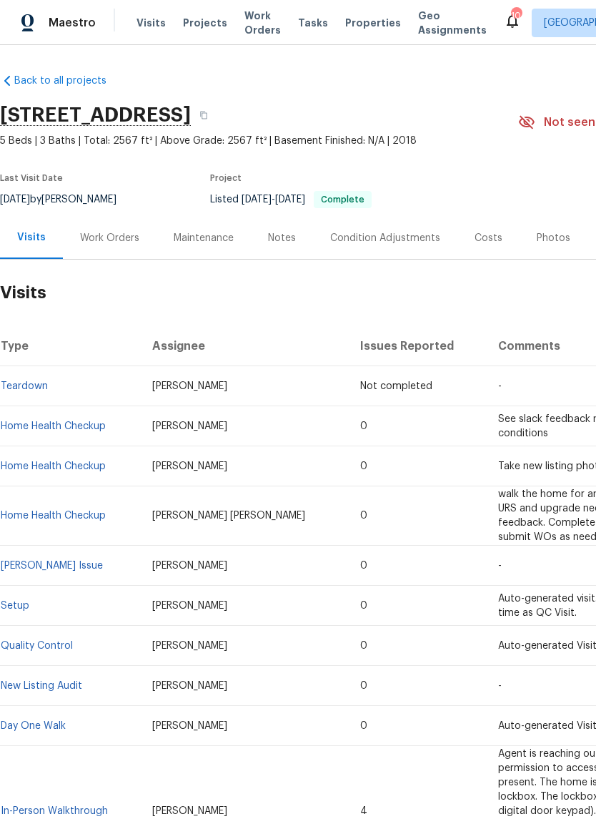
click at [124, 244] on div "Work Orders" at bounding box center [109, 238] width 59 height 14
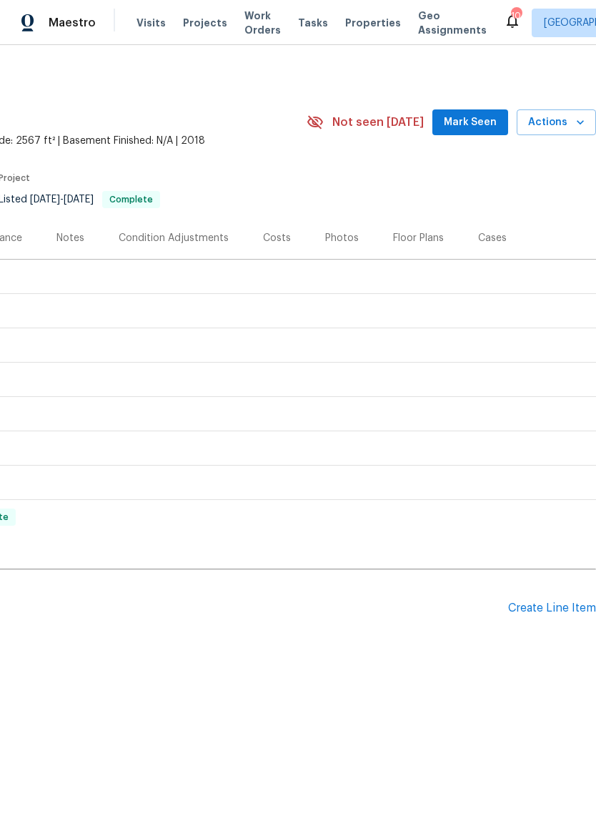
click at [555, 609] on div "Create Line Item" at bounding box center [552, 608] width 88 height 14
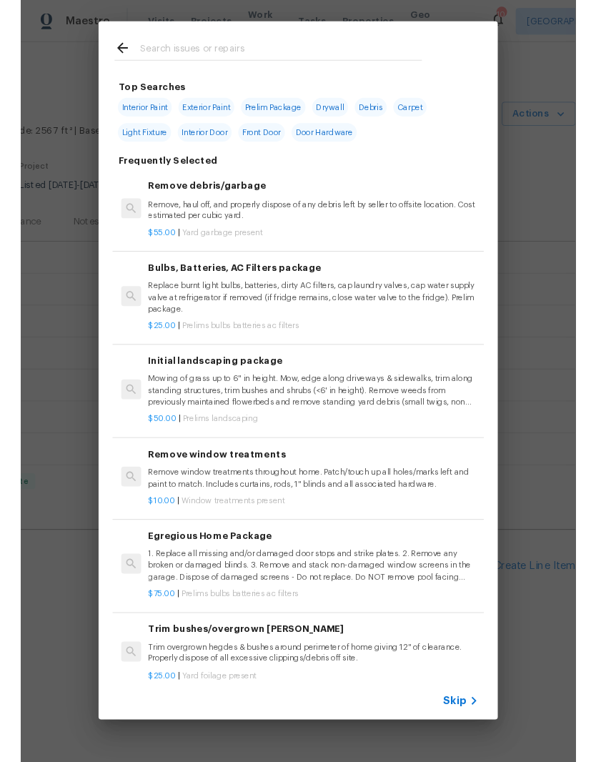
scroll to position [0, 212]
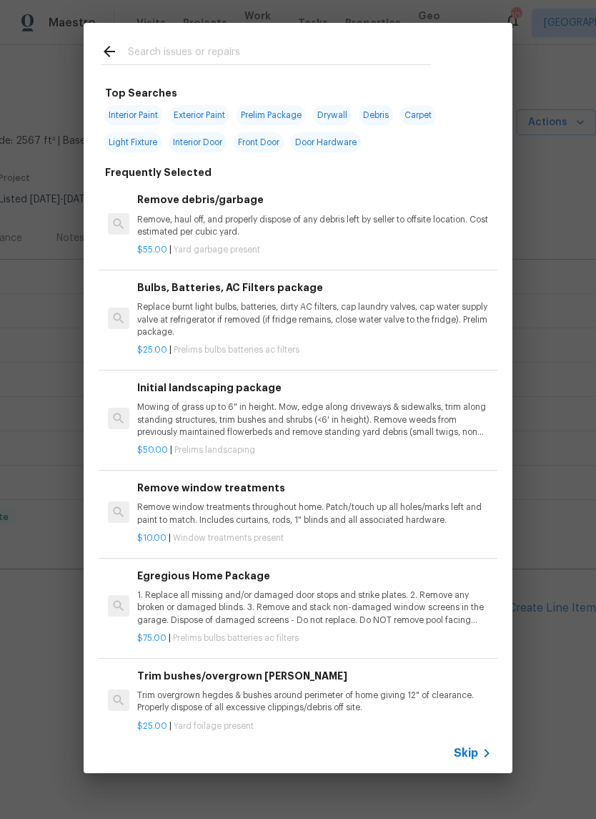
click at [294, 45] on input "text" at bounding box center [279, 53] width 303 height 21
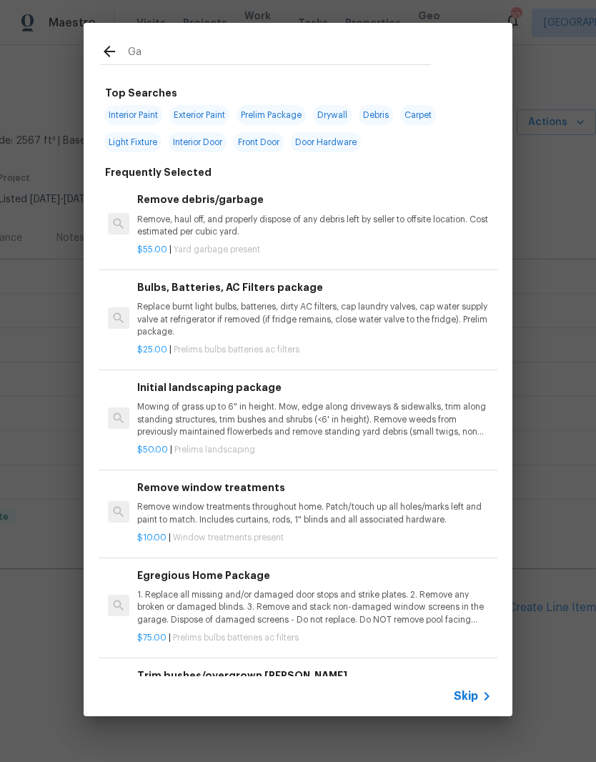
type input "Gas"
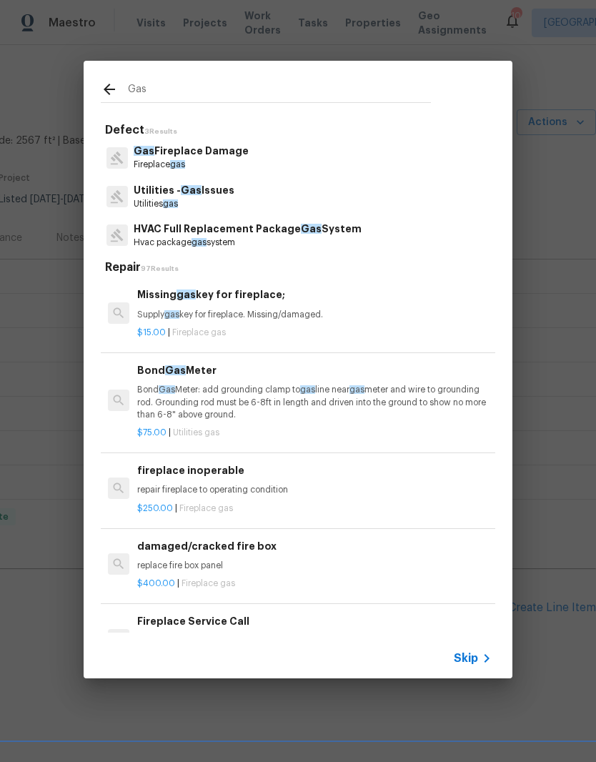
click at [235, 152] on p "Gas Fireplace Damage" at bounding box center [191, 151] width 115 height 15
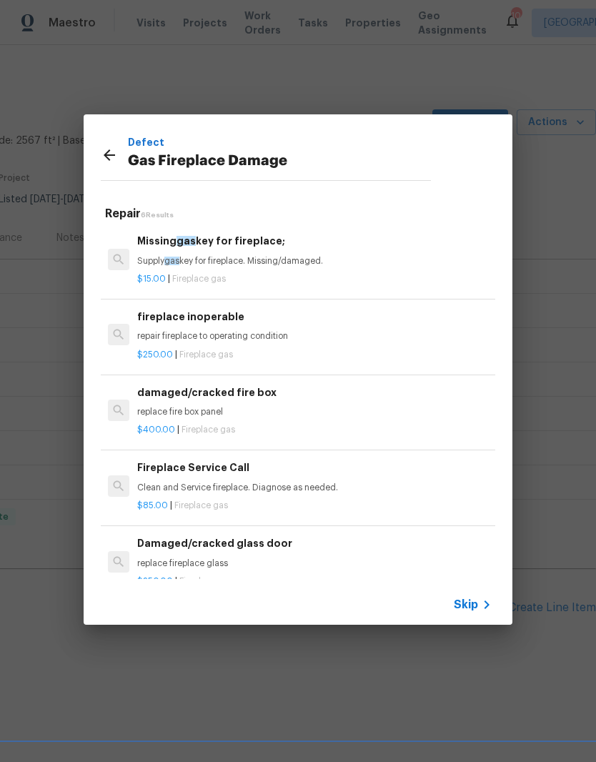
click at [227, 483] on p "Clean and Service fireplace. Diagnose as needed." at bounding box center [314, 488] width 355 height 12
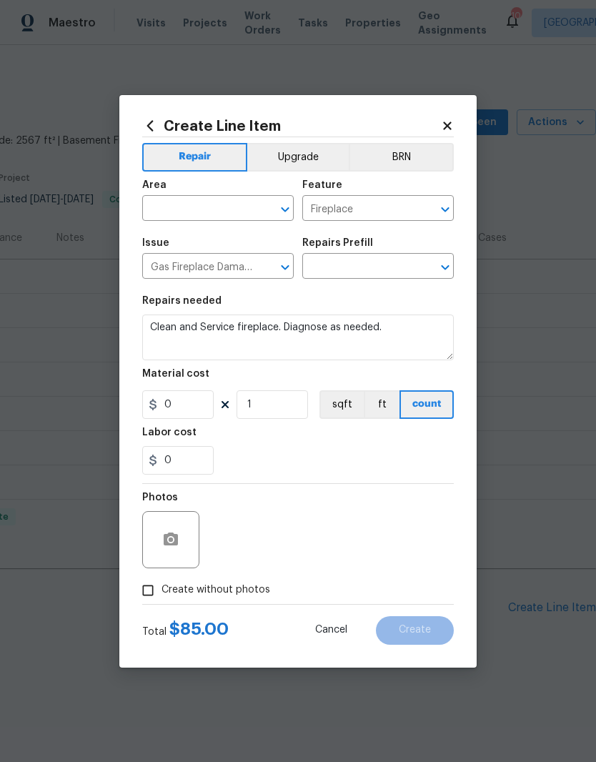
type input "Fireplace Service Call $85.00"
type input "85"
click at [241, 201] on input "text" at bounding box center [198, 210] width 112 height 22
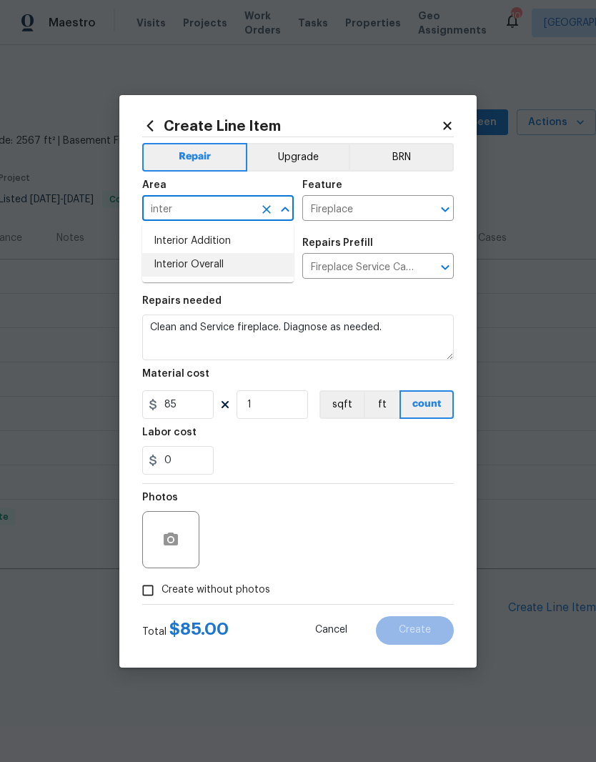
click at [217, 265] on li "Interior Overall" at bounding box center [218, 265] width 152 height 24
type input "Interior Overall"
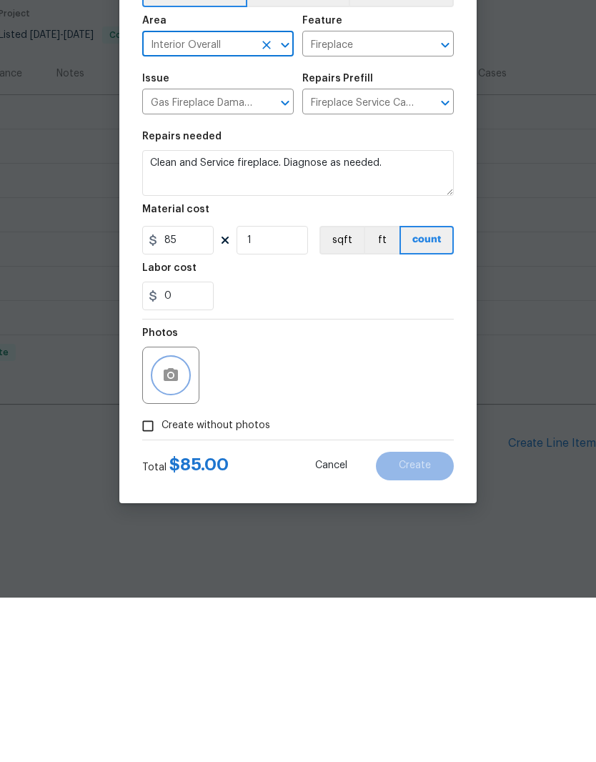
click at [185, 523] on button "button" at bounding box center [171, 540] width 34 height 34
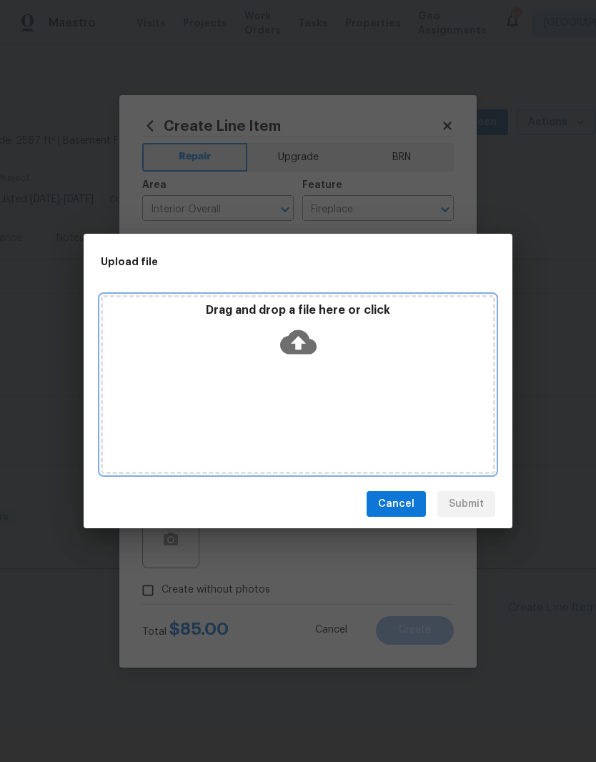
click at [353, 353] on div "Drag and drop a file here or click" at bounding box center [298, 333] width 390 height 61
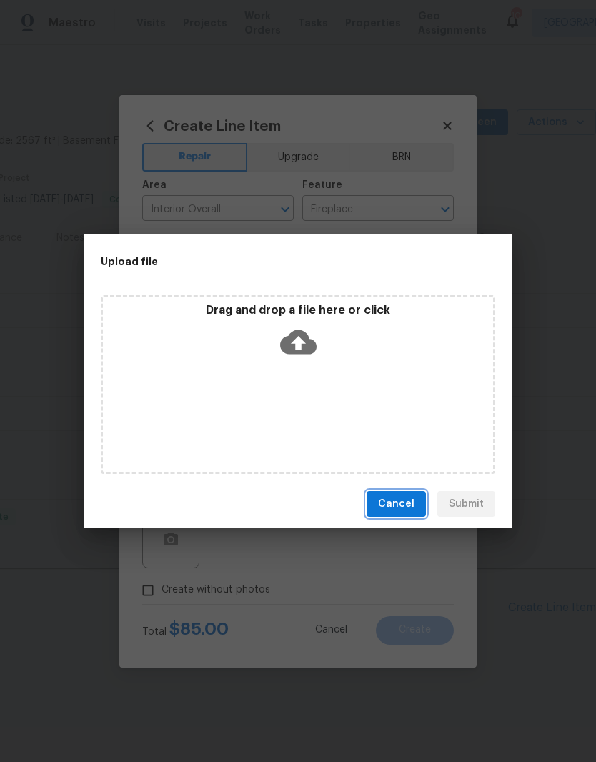
click at [409, 501] on span "Cancel" at bounding box center [396, 505] width 36 height 18
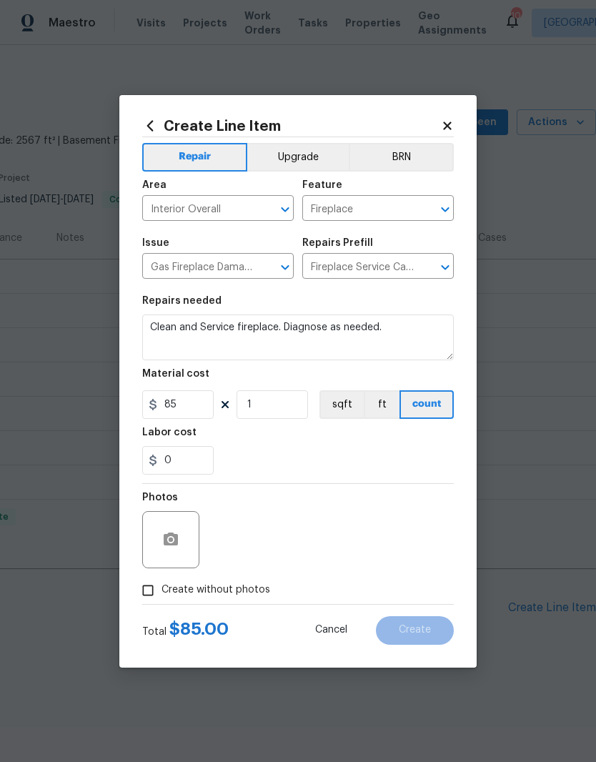
click at [155, 591] on input "Create without photos" at bounding box center [147, 590] width 27 height 27
checkbox input "true"
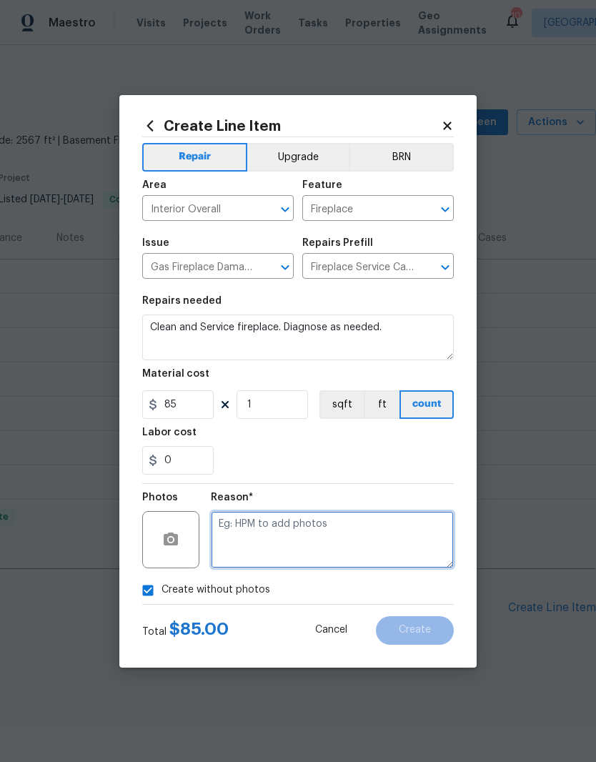
click at [277, 528] on textarea at bounding box center [332, 539] width 243 height 57
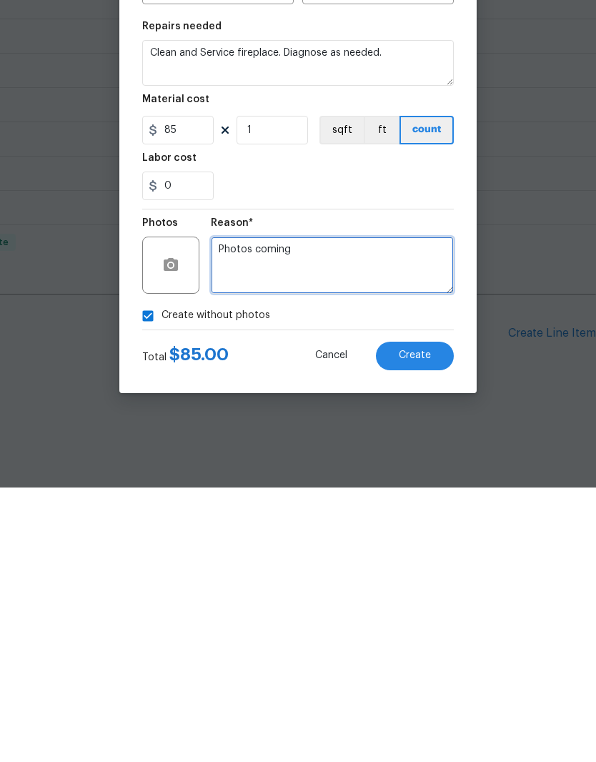
type textarea "Photos coming"
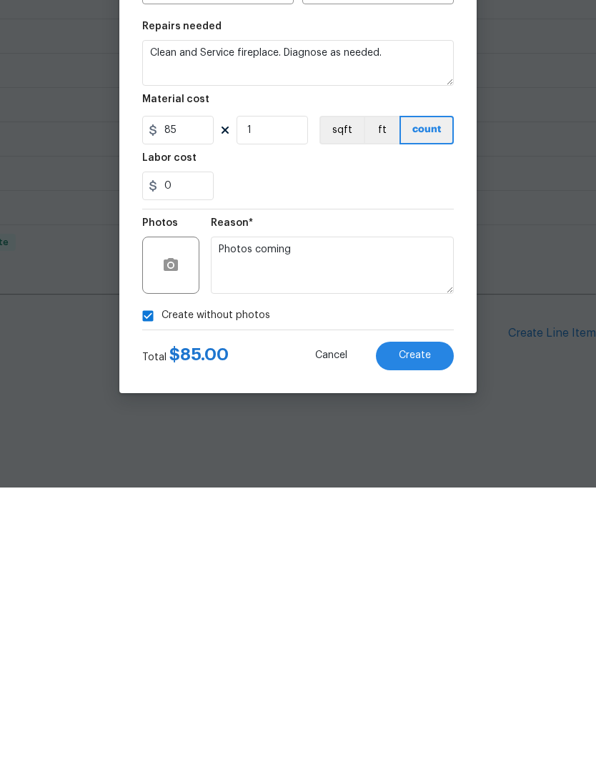
click at [426, 625] on span "Create" at bounding box center [415, 630] width 32 height 11
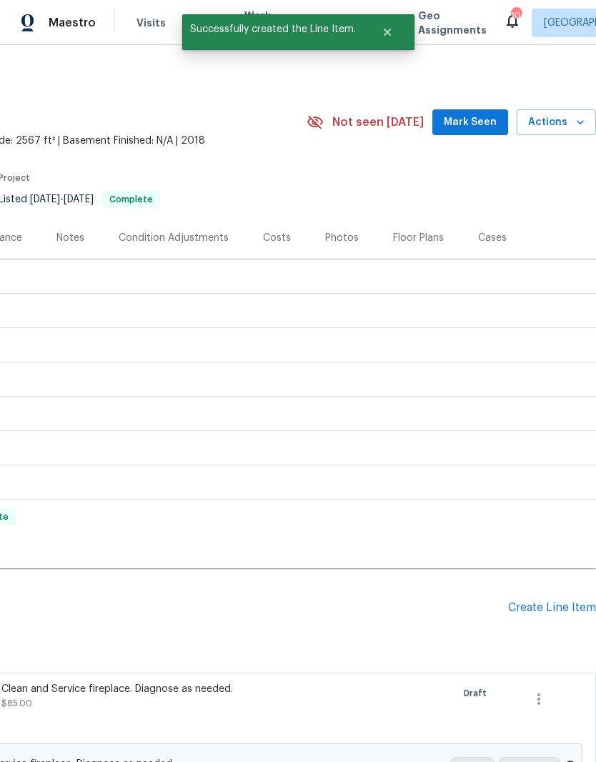
click at [476, 122] on span "Mark Seen" at bounding box center [470, 123] width 53 height 18
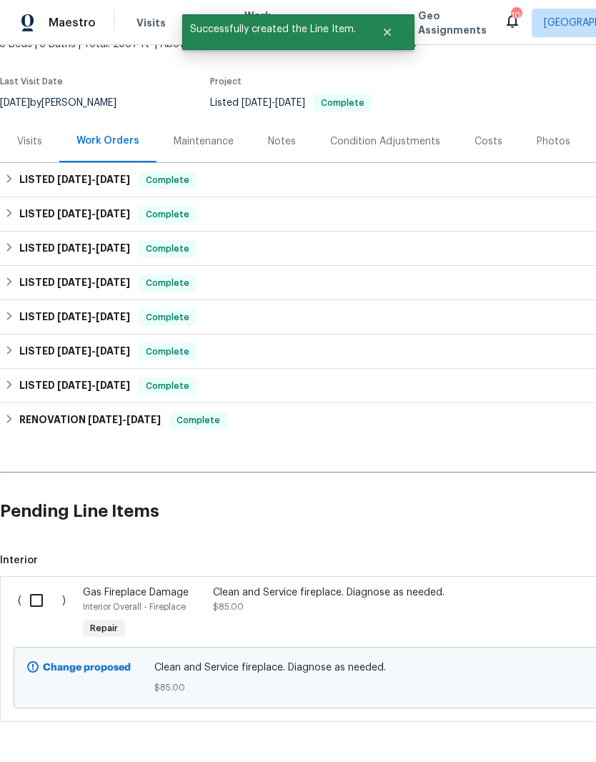
scroll to position [95, 0]
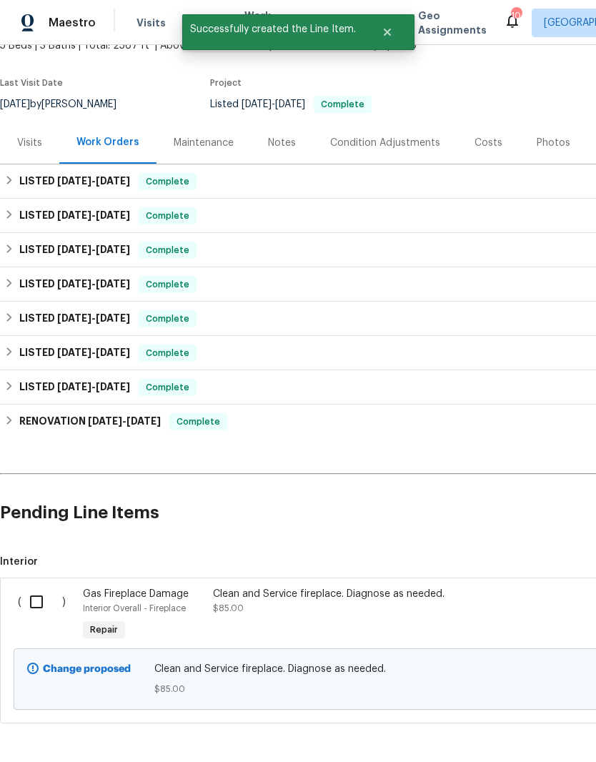
click at [46, 598] on input "checkbox" at bounding box center [41, 602] width 41 height 30
checkbox input "true"
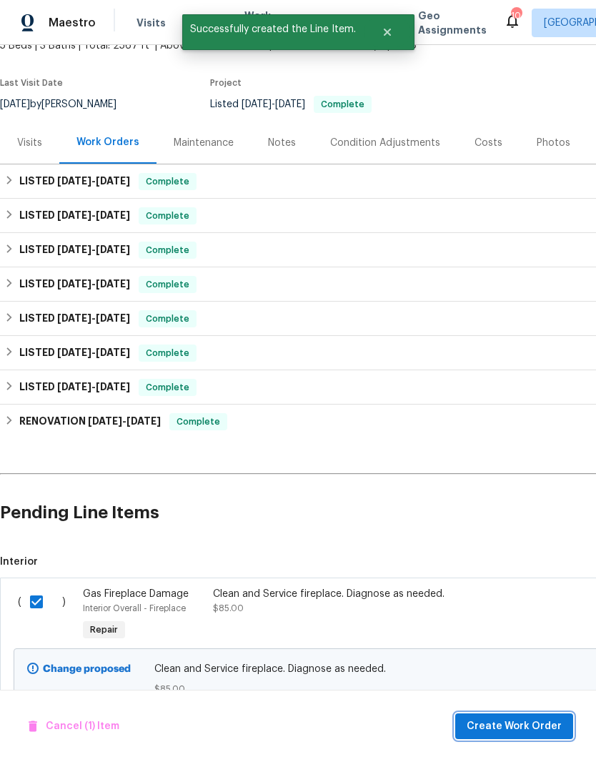
click at [531, 719] on span "Create Work Order" at bounding box center [514, 727] width 95 height 18
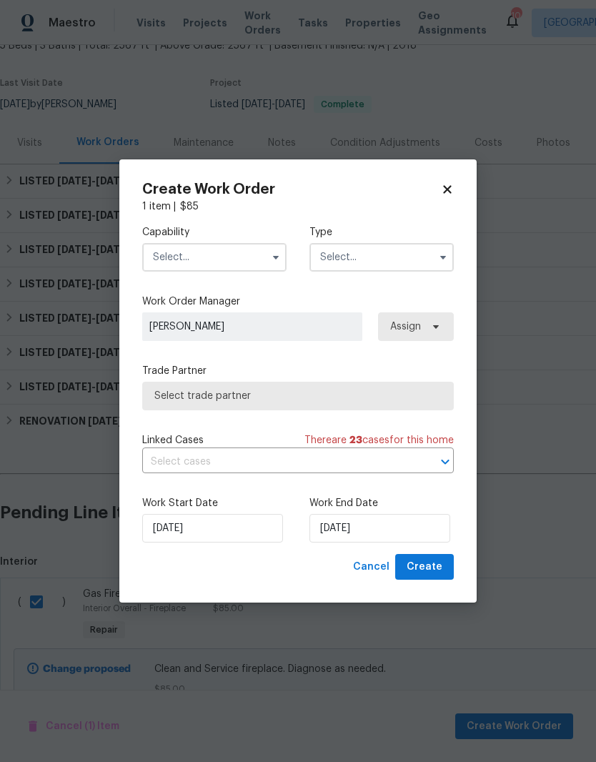
click at [262, 250] on input "text" at bounding box center [214, 257] width 144 height 29
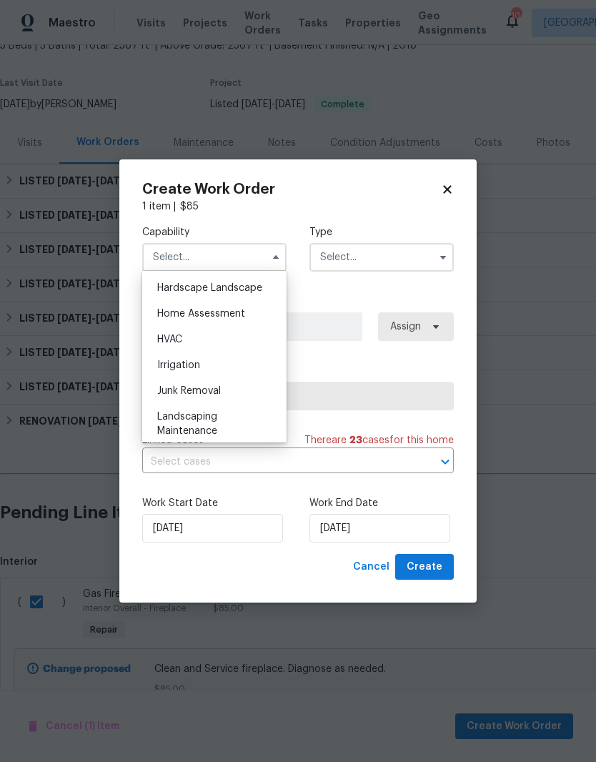
scroll to position [827, 0]
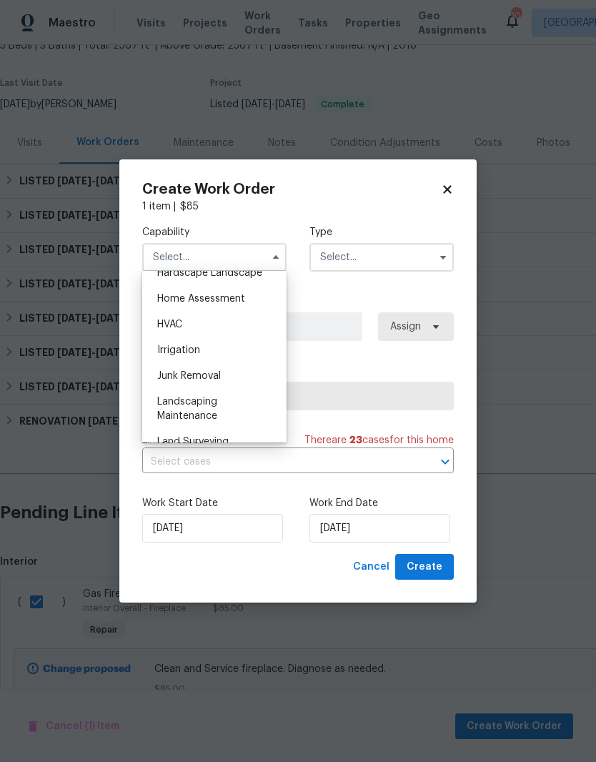
click at [182, 324] on span "HVAC" at bounding box center [169, 325] width 25 height 10
type input "HVAC"
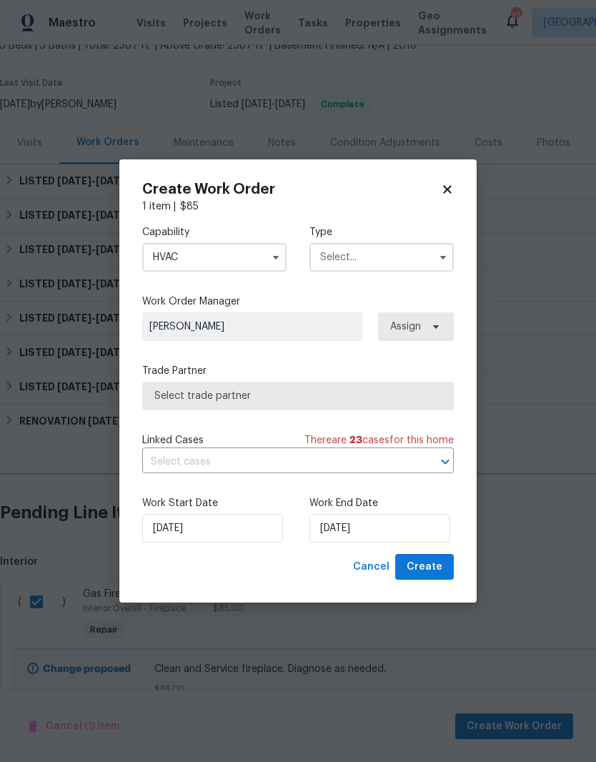
click at [390, 262] on input "text" at bounding box center [382, 257] width 144 height 29
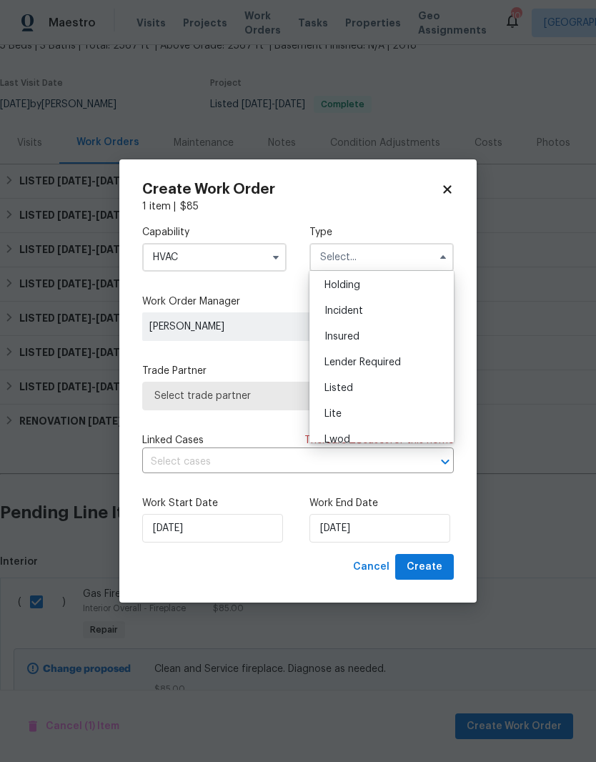
scroll to position [111, 0]
click at [344, 338] on div "Listed" at bounding box center [381, 331] width 137 height 26
type input "Listed"
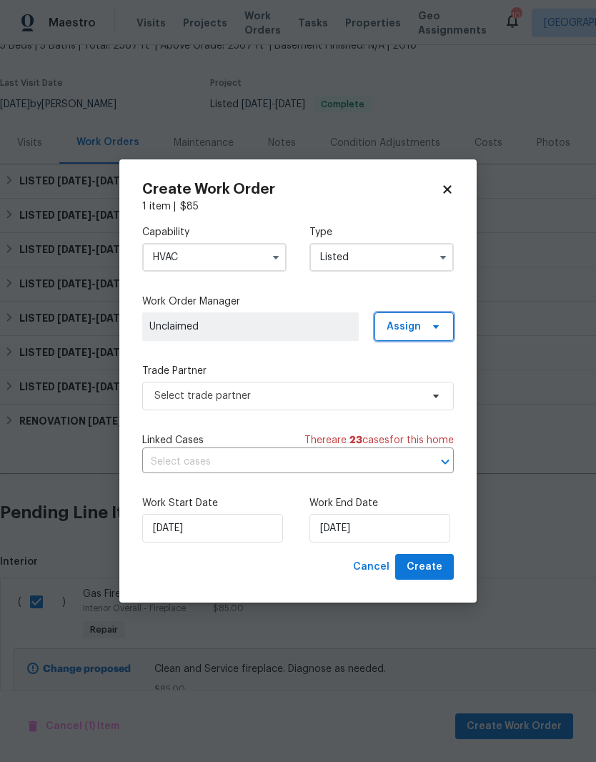
click at [430, 325] on span at bounding box center [434, 326] width 16 height 11
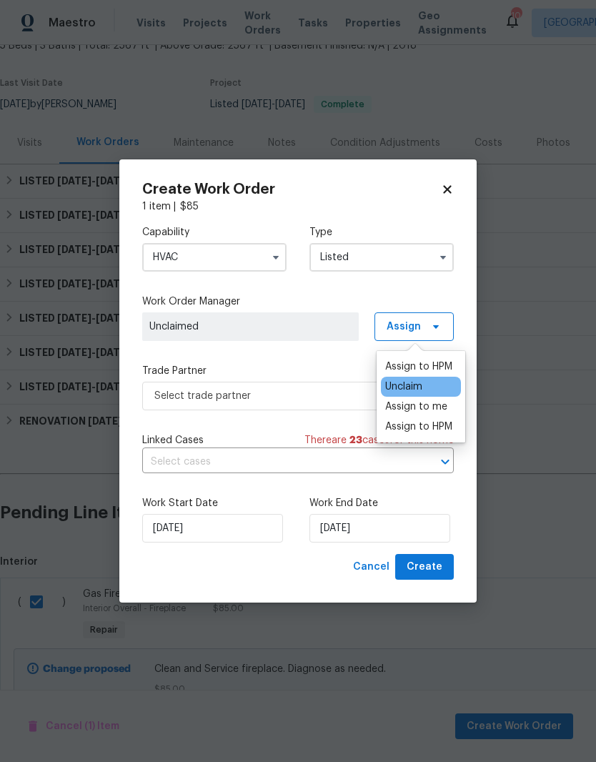
click at [430, 408] on div "Assign to me" at bounding box center [416, 407] width 62 height 14
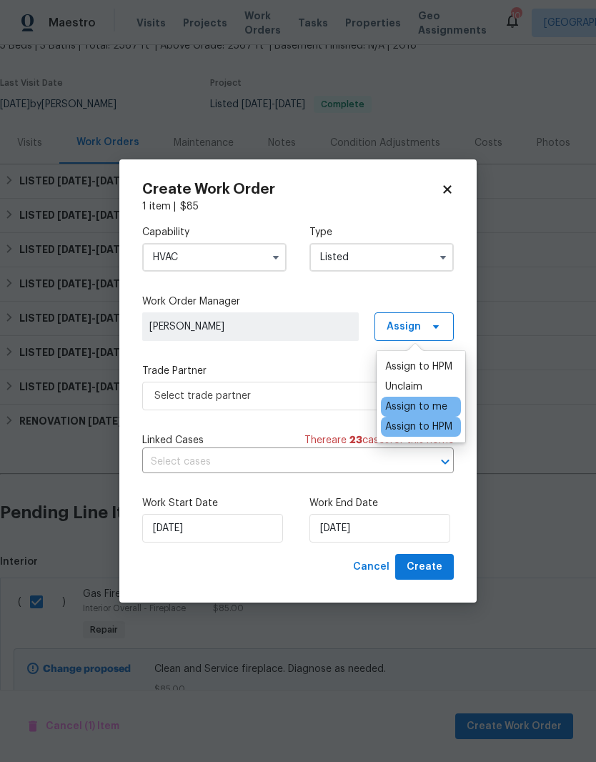
click at [327, 320] on span "[PERSON_NAME]" at bounding box center [250, 327] width 202 height 14
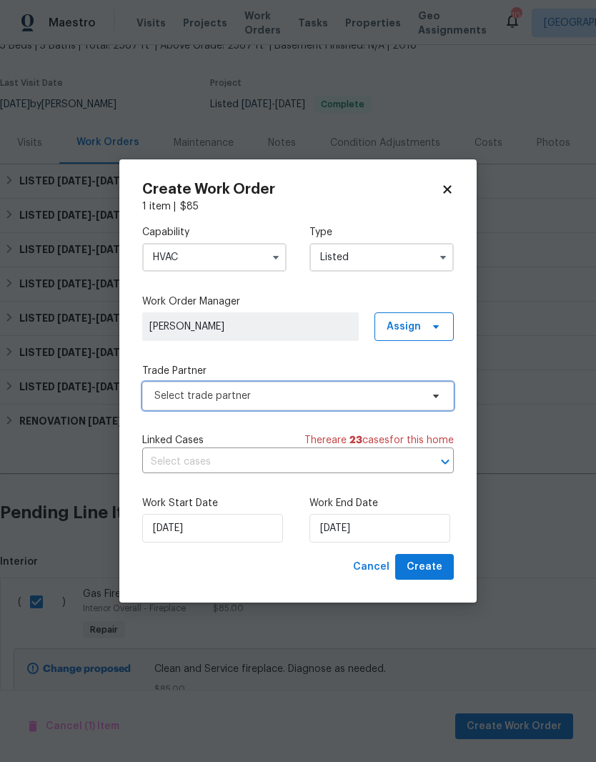
click at [433, 397] on icon at bounding box center [435, 395] width 11 height 11
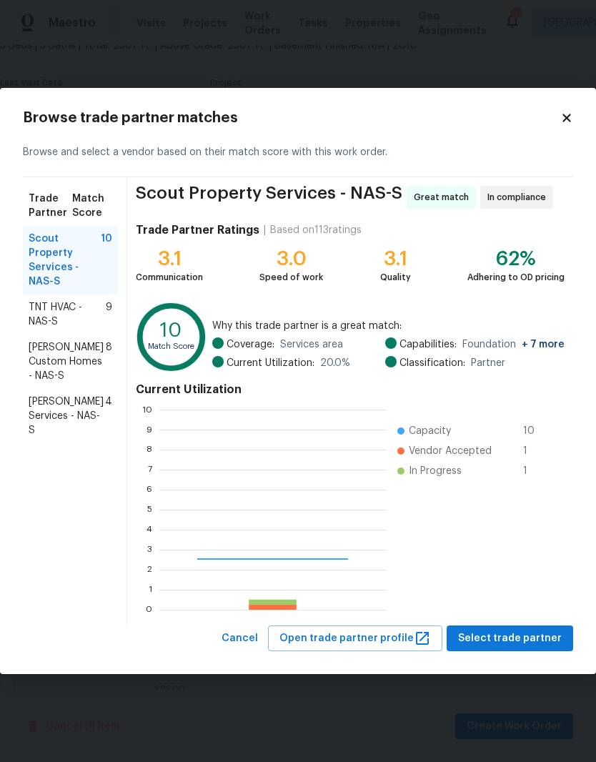
scroll to position [200, 227]
click at [78, 395] on span "Tony Barrett Services - NAS-S" at bounding box center [67, 416] width 77 height 43
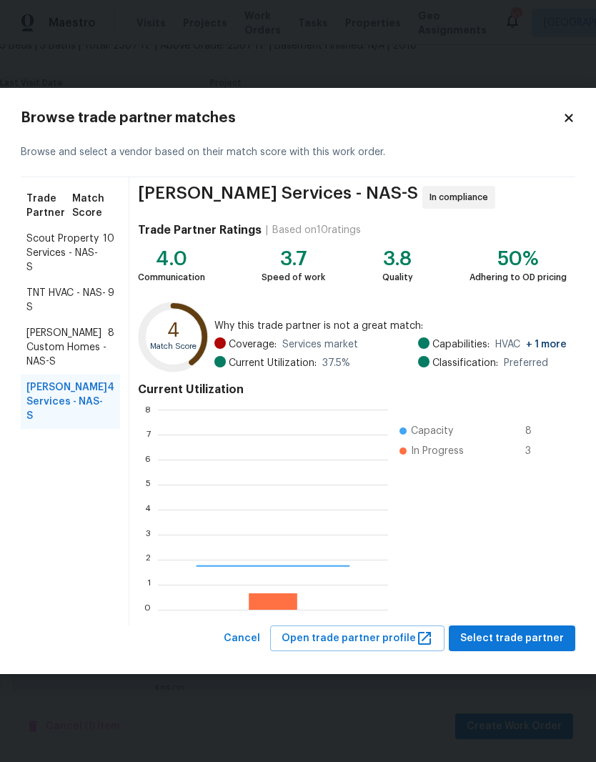
scroll to position [200, 230]
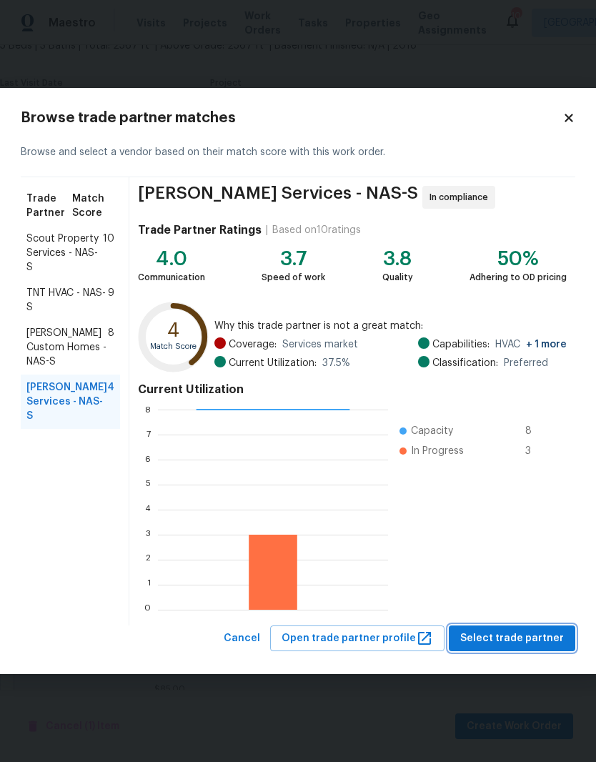
click at [534, 634] on span "Select trade partner" at bounding box center [513, 639] width 104 height 18
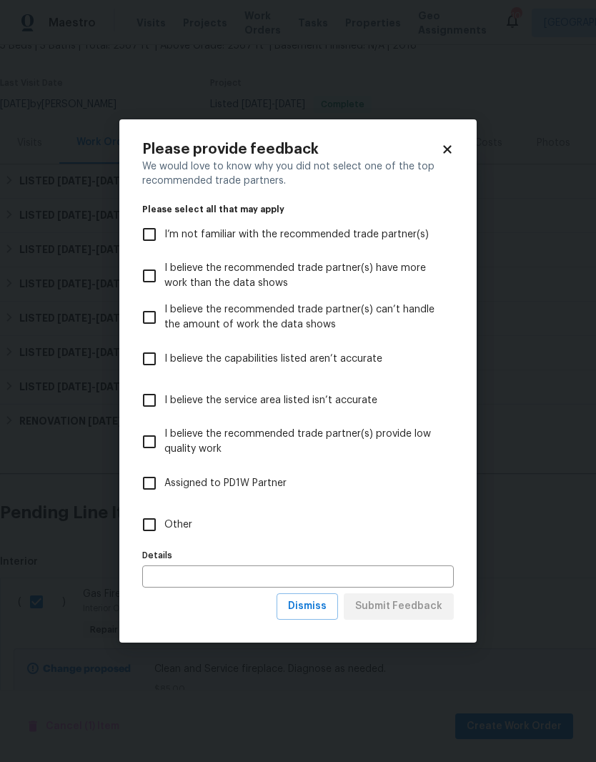
click at [157, 524] on input "Other" at bounding box center [149, 525] width 30 height 30
checkbox input "true"
click at [429, 610] on span "Submit Feedback" at bounding box center [398, 607] width 87 height 18
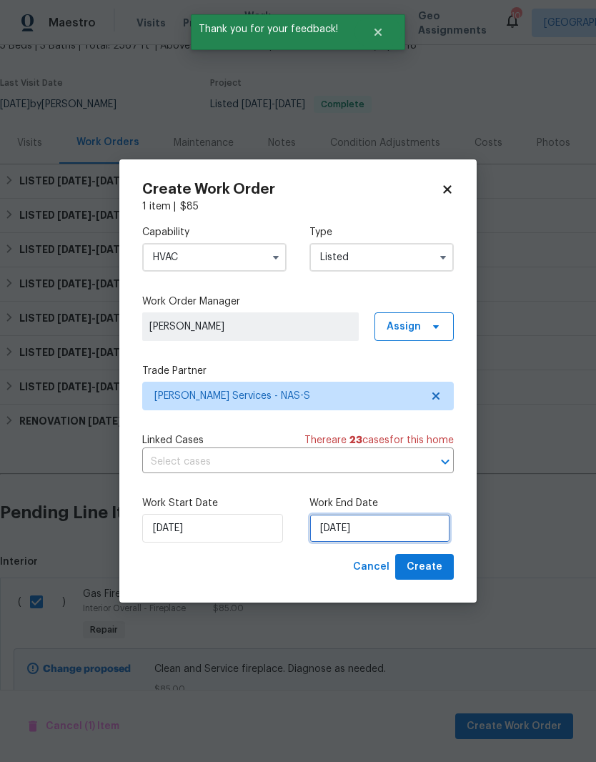
click at [394, 526] on input "[DATE]" at bounding box center [380, 528] width 141 height 29
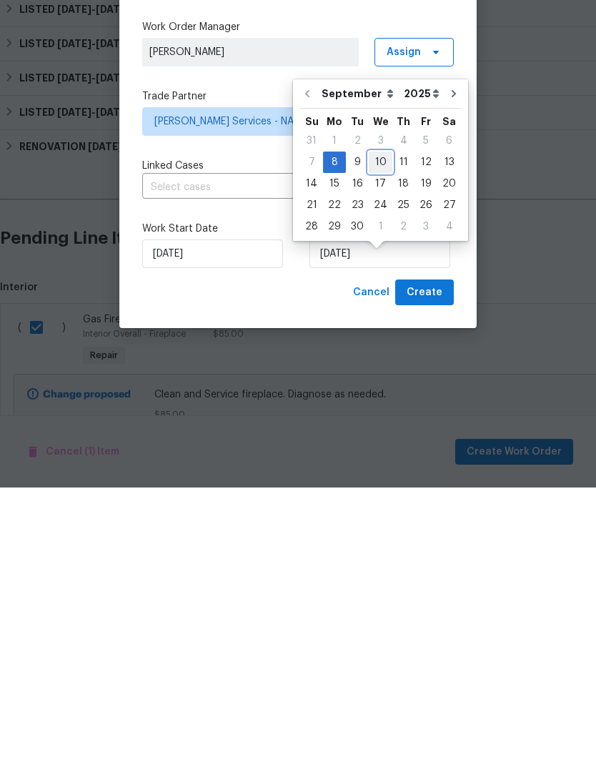
click at [378, 427] on div "10" at bounding box center [381, 437] width 24 height 20
type input "[DATE]"
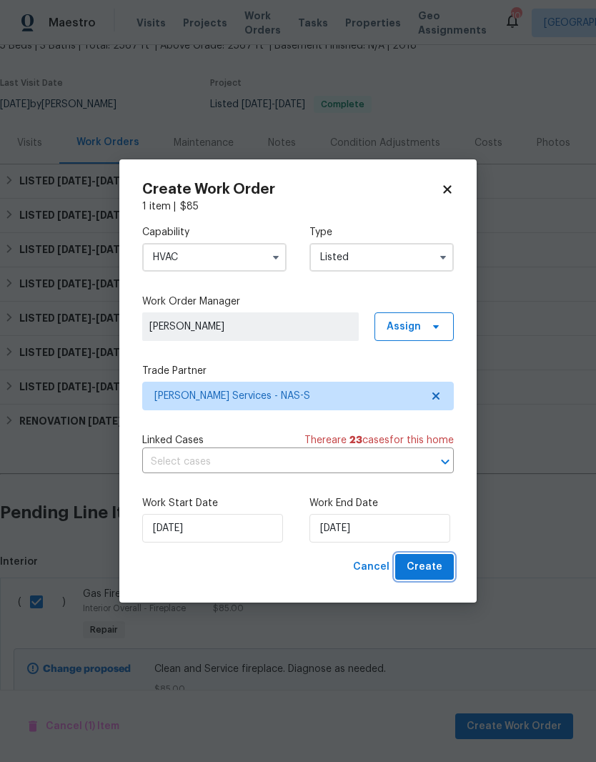
click at [437, 563] on span "Create" at bounding box center [425, 567] width 36 height 18
click at [436, 562] on div "Cancel Create" at bounding box center [401, 567] width 107 height 26
checkbox input "false"
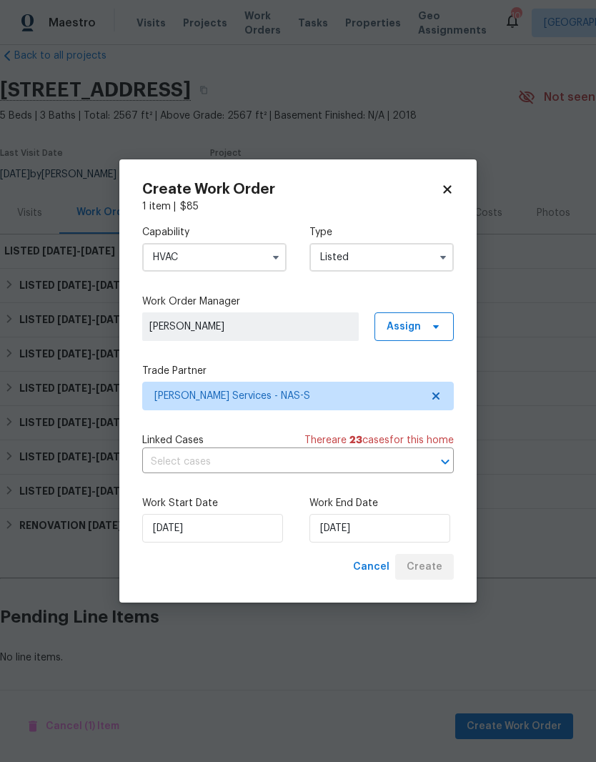
scroll to position [0, 0]
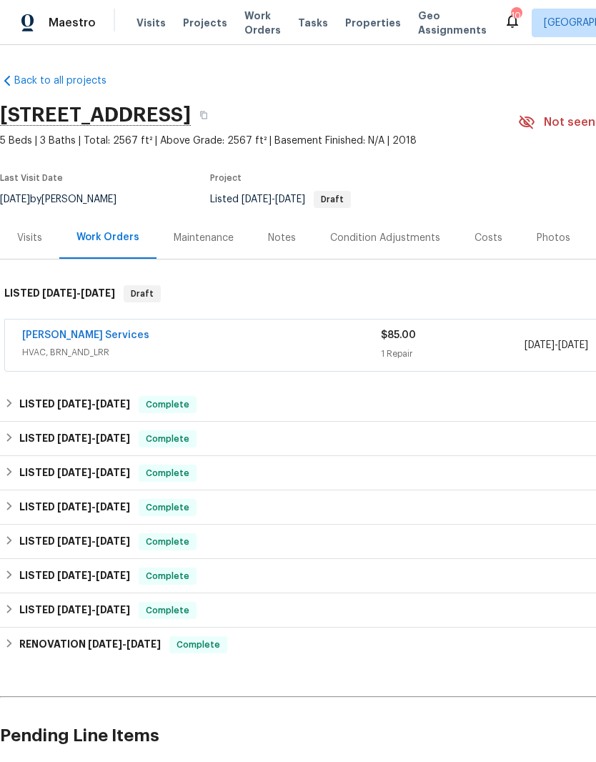
click at [84, 335] on link "[PERSON_NAME] Services" at bounding box center [85, 335] width 127 height 10
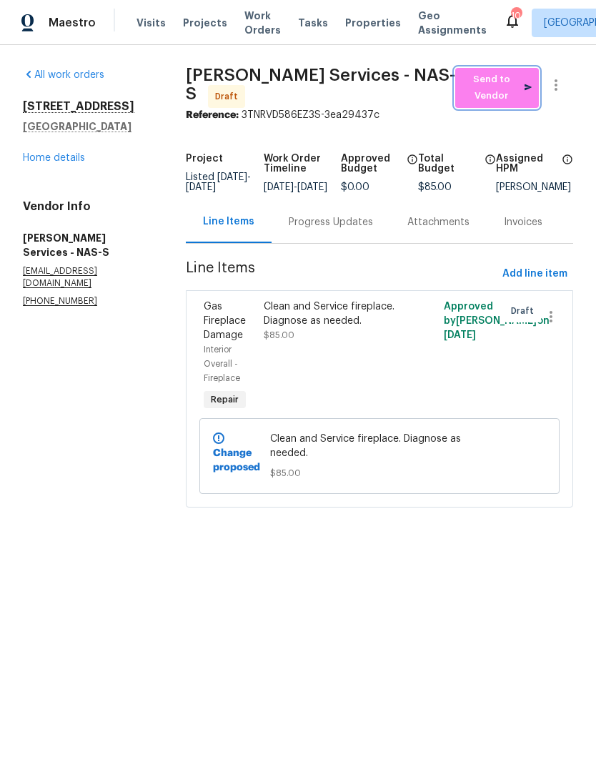
click at [508, 83] on span "Send to Vendor" at bounding box center [497, 88] width 69 height 33
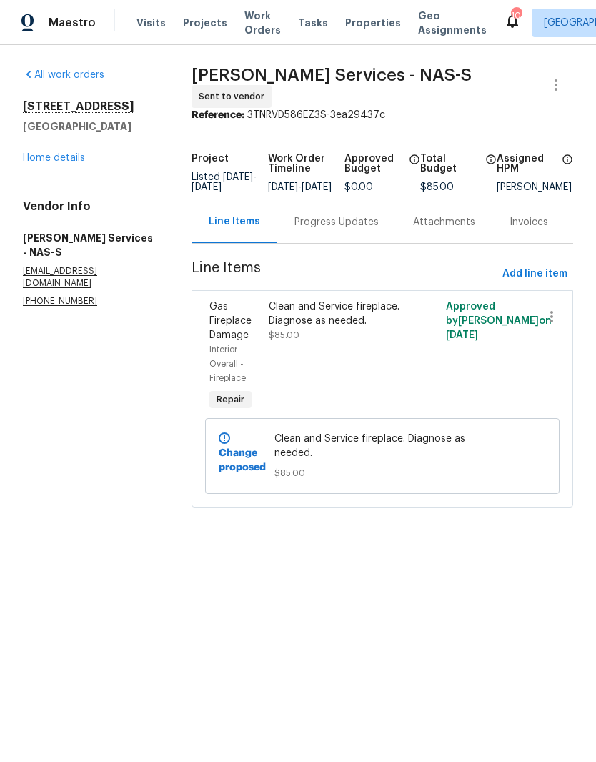
click at [353, 224] on div "Progress Updates" at bounding box center [337, 222] width 84 height 14
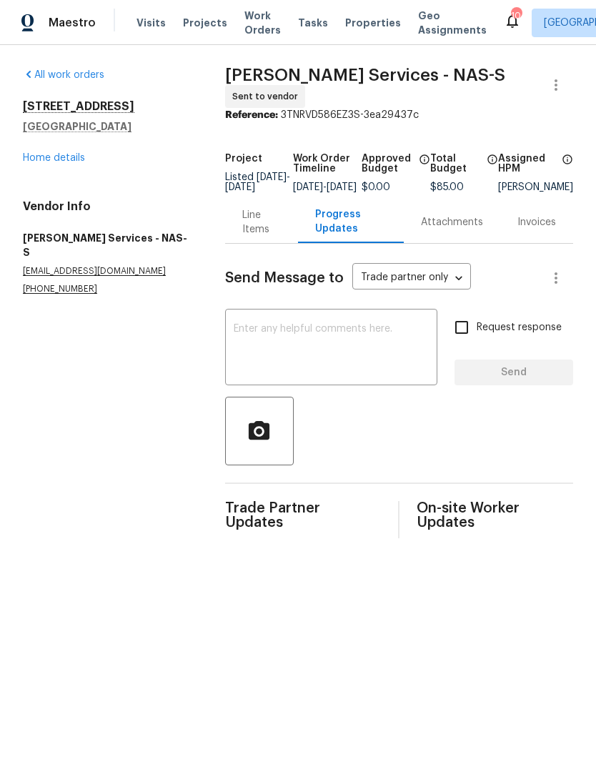
click at [338, 350] on textarea at bounding box center [331, 349] width 195 height 50
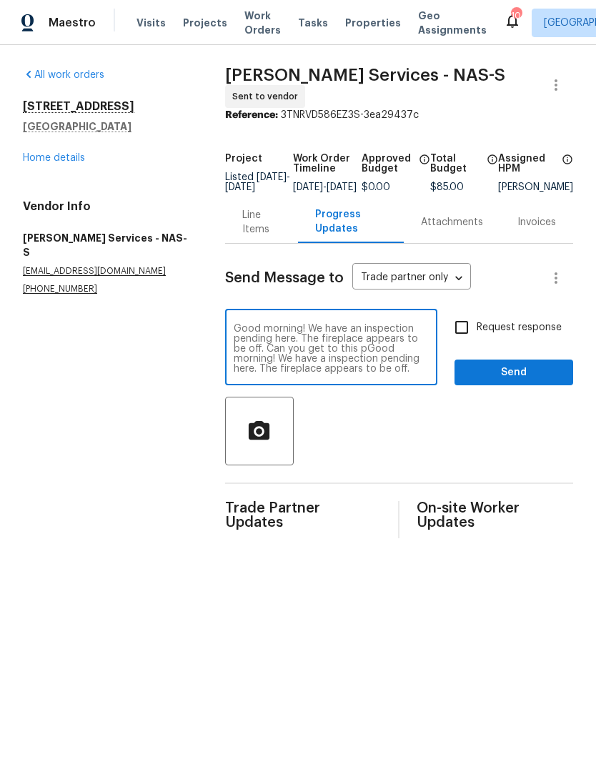
click at [429, 360] on textarea "Good morning! We have an inspection pending here. The fireplace appears to be o…" at bounding box center [331, 349] width 195 height 50
click at [381, 368] on textarea "Good morning! We have an inspection pending here. The fireplace appears to be o…" at bounding box center [331, 349] width 195 height 50
type textarea "Good morning! We have an inspection pending here. The fireplace appears to be o…"
click at [516, 380] on span "Send" at bounding box center [514, 373] width 96 height 18
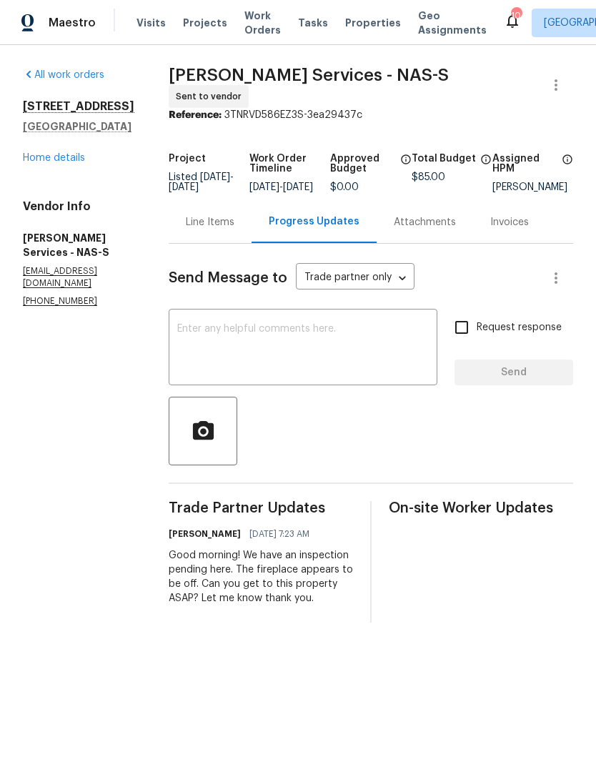
click at [310, 479] on div "Send Message to Trade partner only Trade partner only ​ x ​ Request response Se…" at bounding box center [371, 433] width 405 height 379
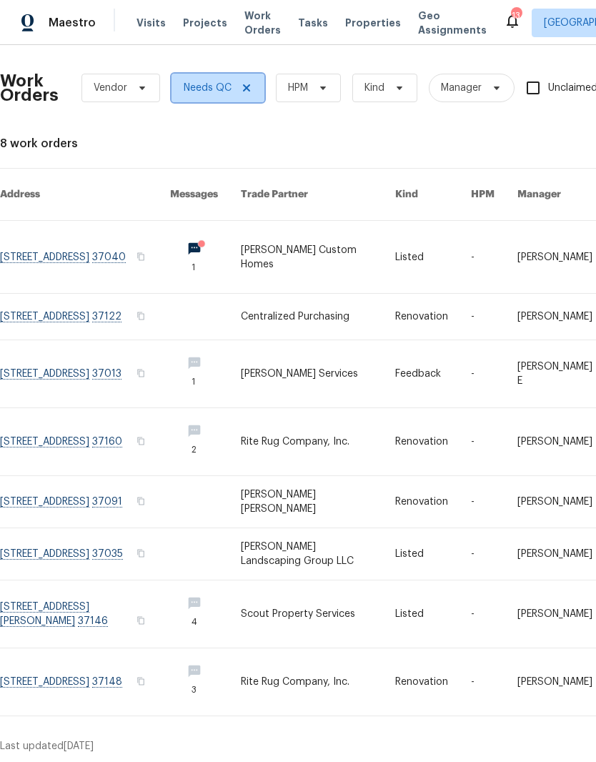
click at [250, 92] on icon at bounding box center [246, 87] width 11 height 11
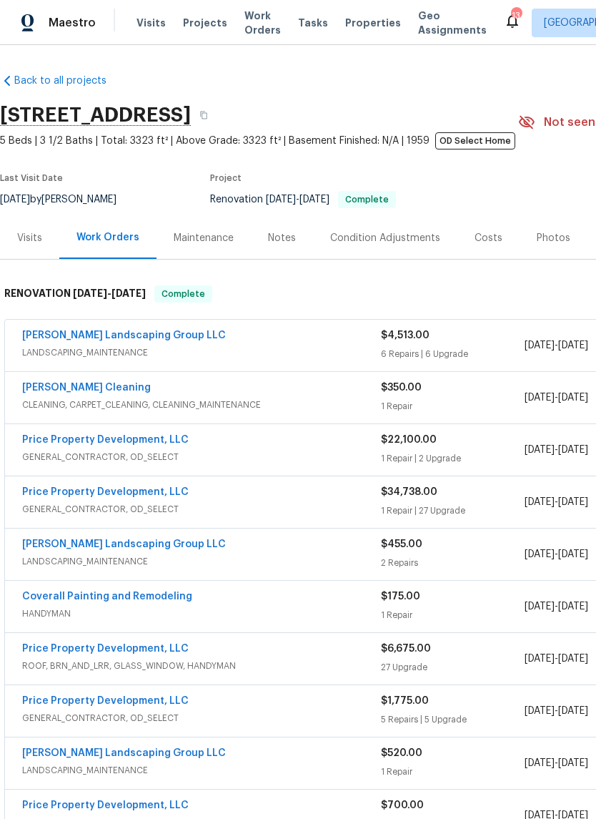
click at [40, 237] on div "Visits" at bounding box center [29, 238] width 25 height 14
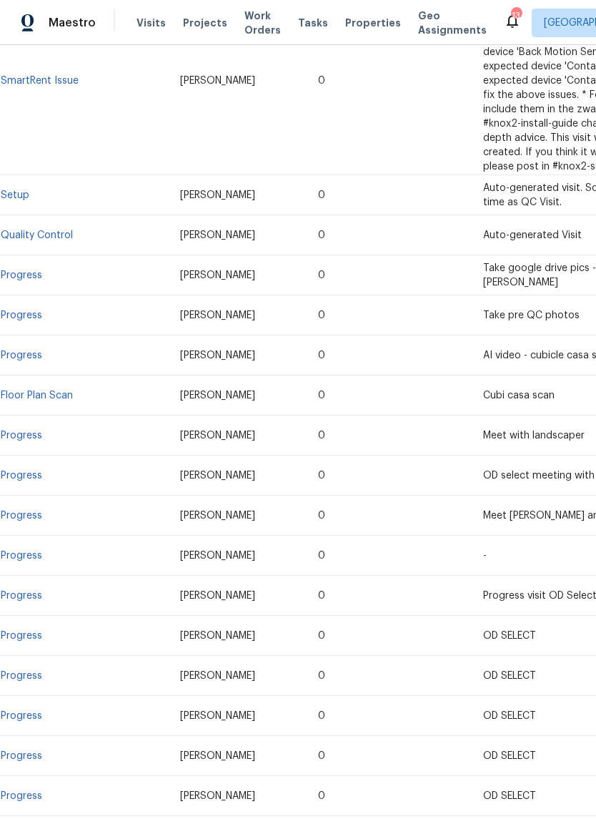
scroll to position [379, 0]
click at [54, 236] on link "Quality Control" at bounding box center [37, 235] width 72 height 10
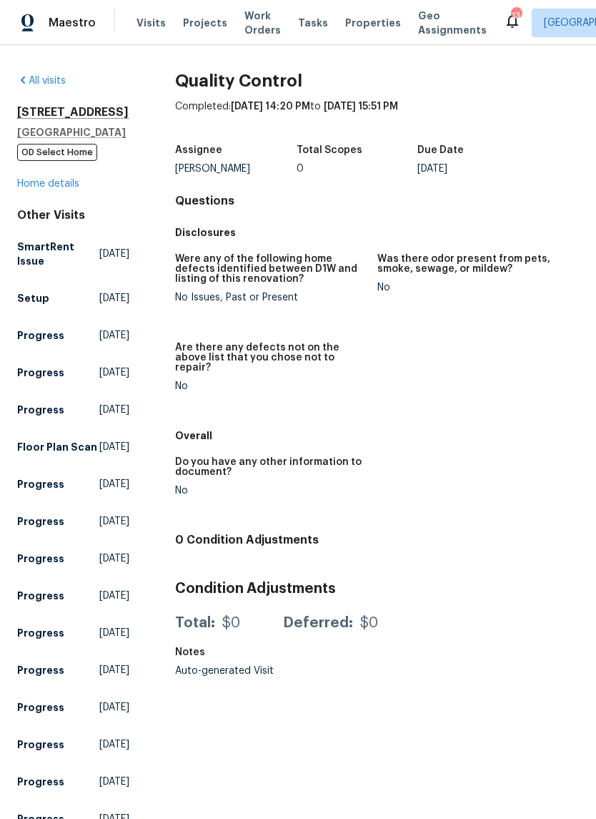
click at [56, 80] on link "All visits" at bounding box center [41, 81] width 49 height 10
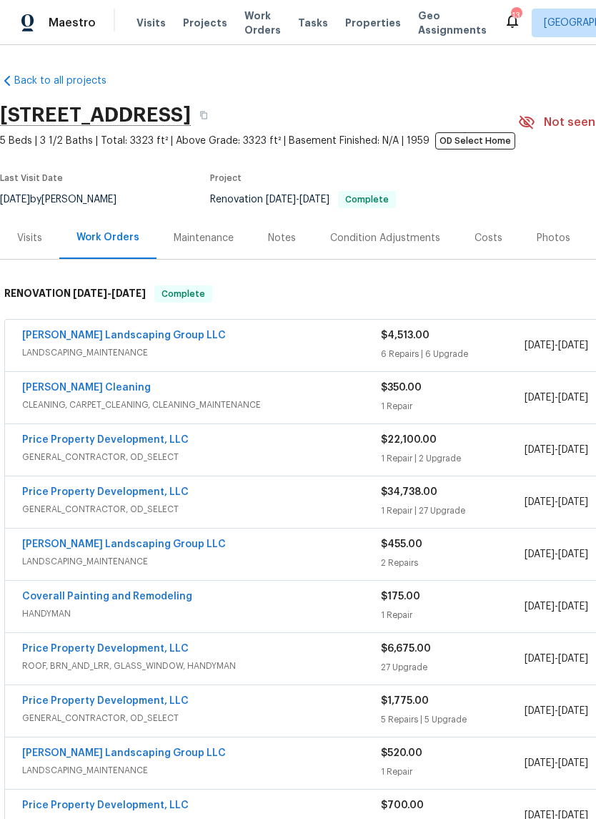
click at [38, 241] on div "Visits" at bounding box center [29, 238] width 25 height 14
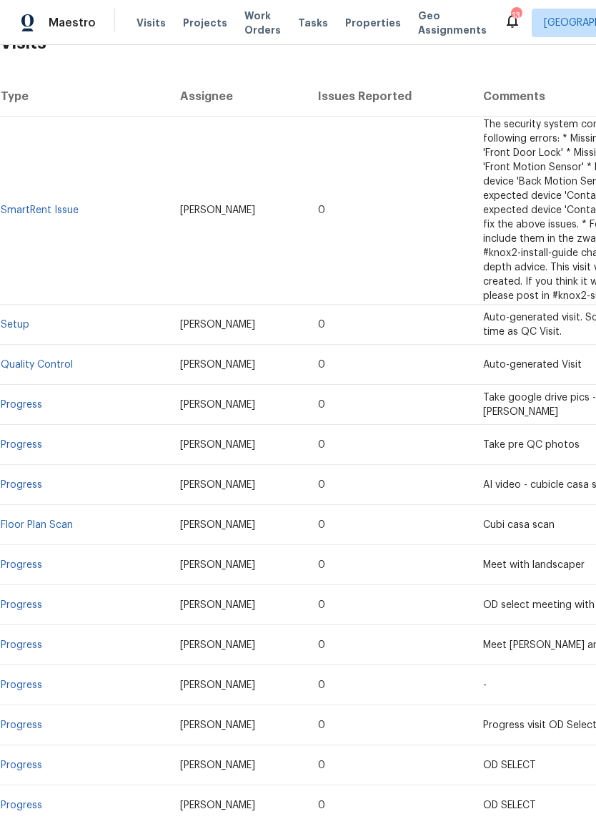
scroll to position [251, 0]
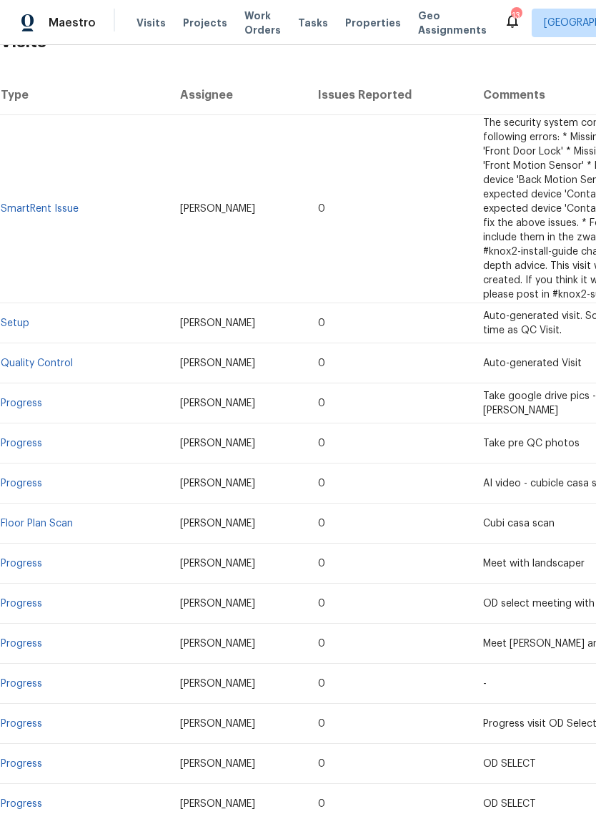
click at [26, 319] on link "Setup" at bounding box center [15, 323] width 29 height 10
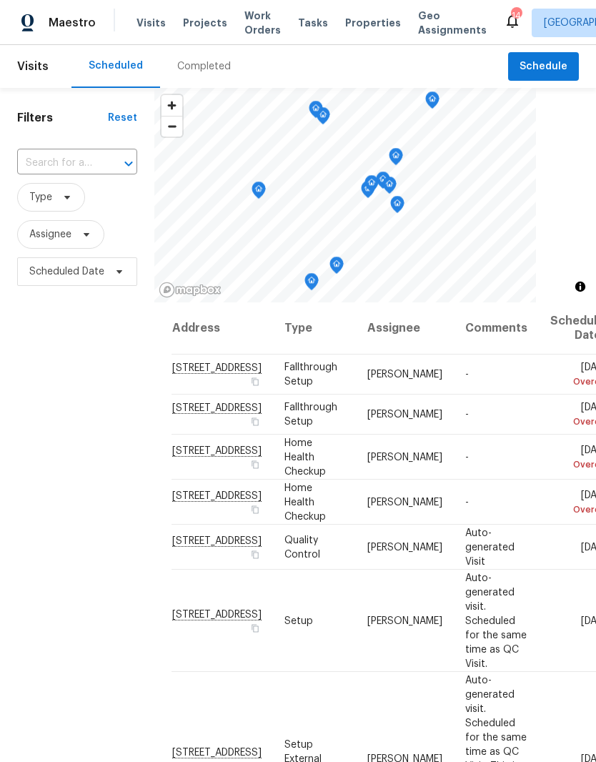
click at [258, 26] on span "Work Orders" at bounding box center [263, 23] width 36 height 29
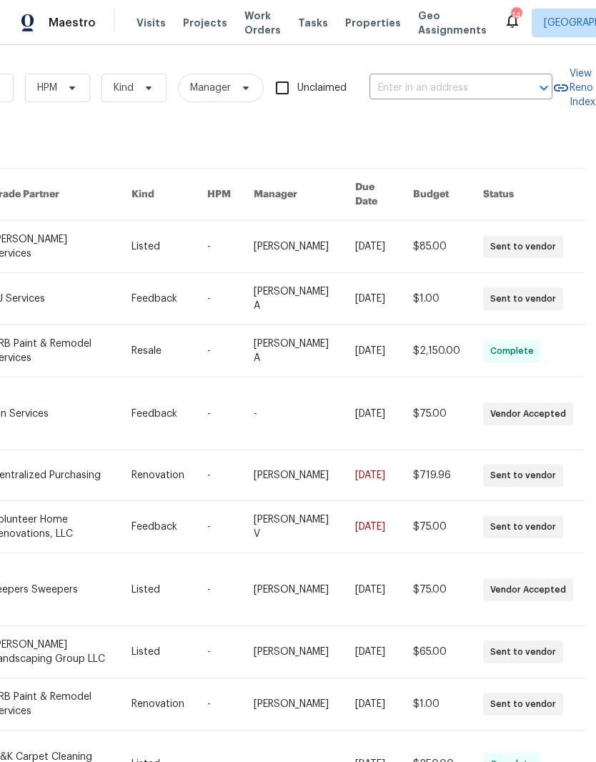
scroll to position [0, 235]
click at [428, 84] on input "text" at bounding box center [441, 88] width 143 height 22
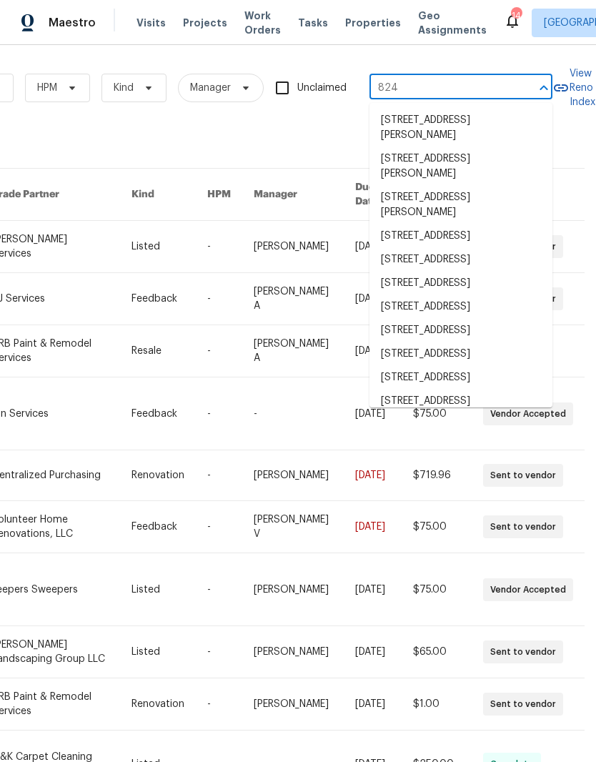
type input "824 n"
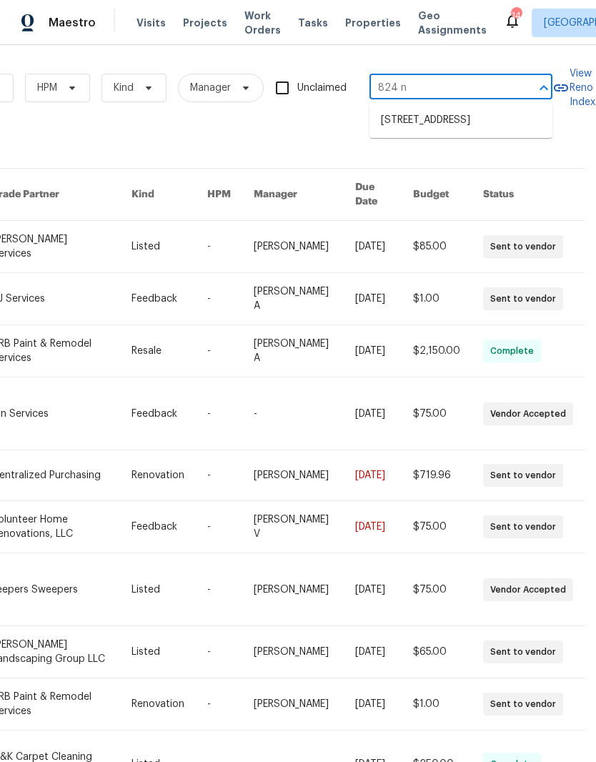
click at [469, 128] on li "[STREET_ADDRESS]" at bounding box center [461, 121] width 183 height 24
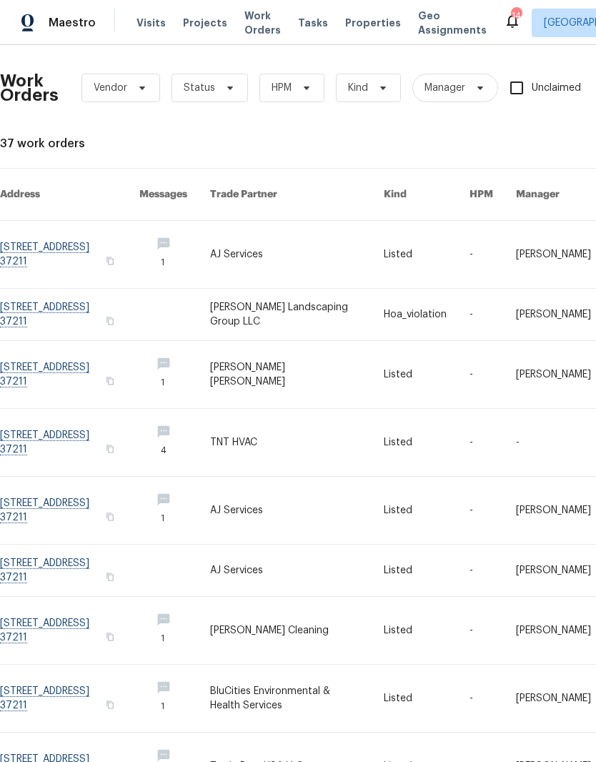
click at [92, 237] on link at bounding box center [69, 254] width 139 height 67
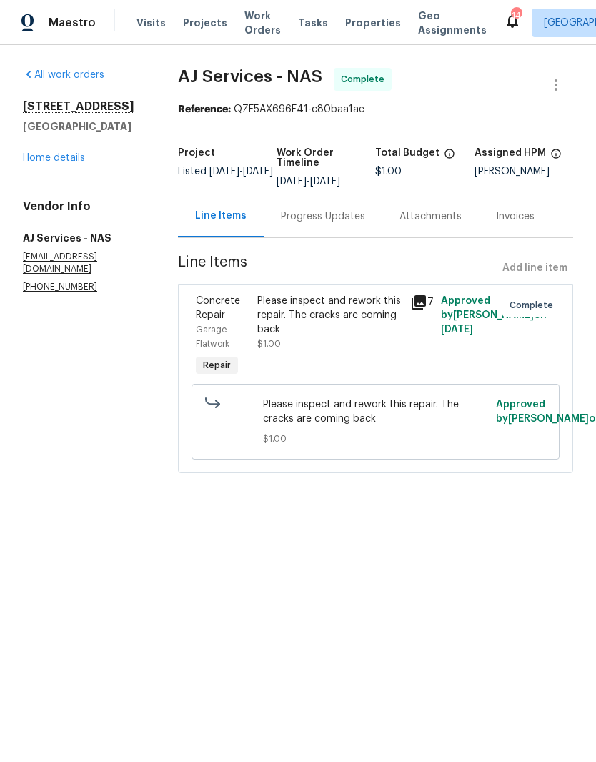
click at [152, 24] on span "Visits" at bounding box center [151, 23] width 29 height 14
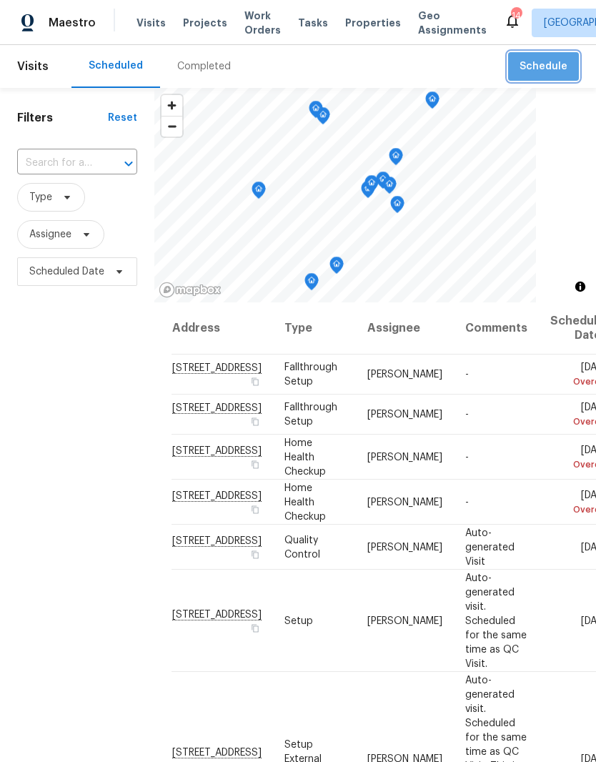
click at [551, 68] on span "Schedule" at bounding box center [544, 67] width 48 height 18
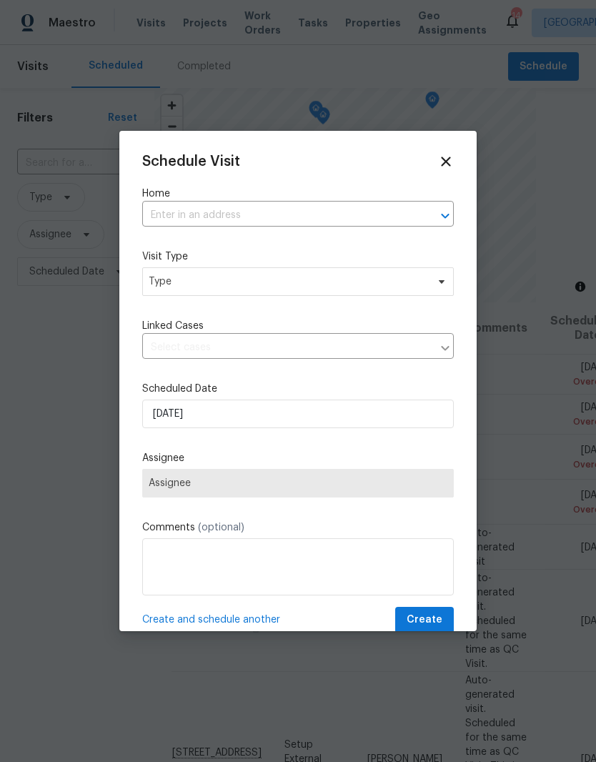
click at [220, 211] on input "text" at bounding box center [278, 216] width 272 height 22
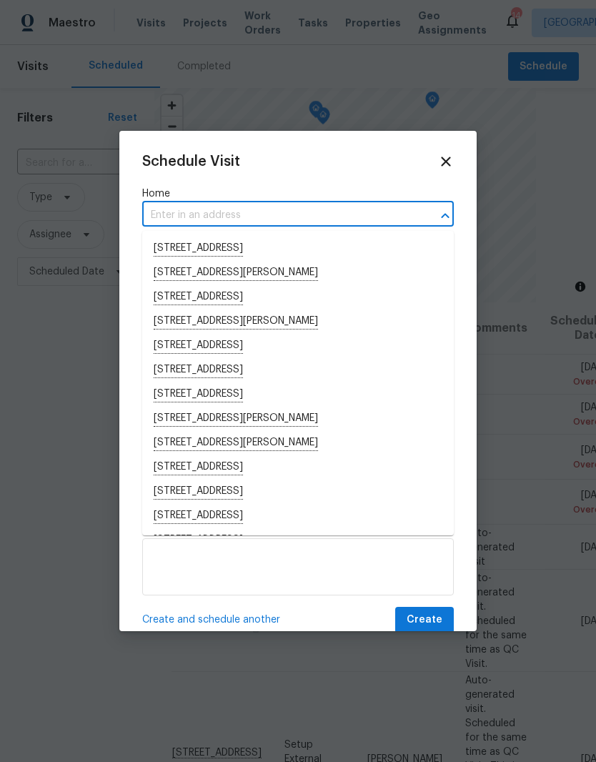
click at [204, 211] on input "text" at bounding box center [278, 216] width 272 height 22
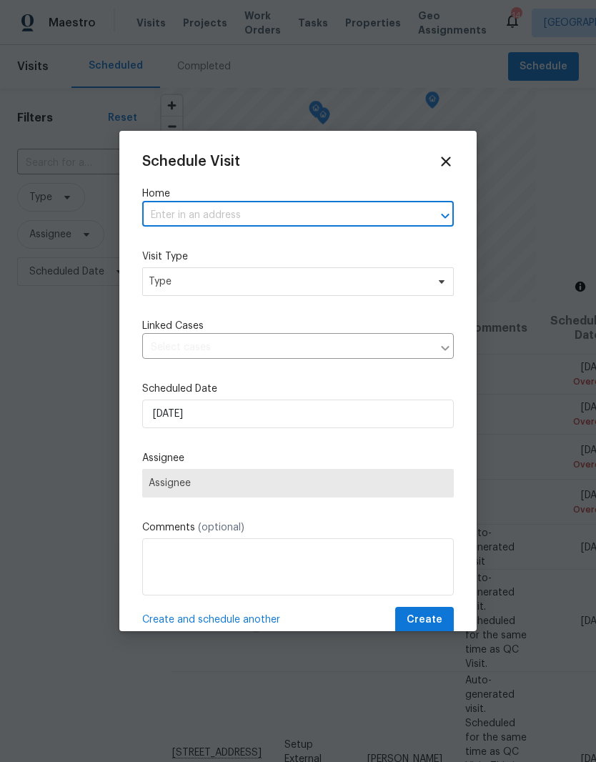
paste input "[STREET_ADDRESS]"
type input "[STREET_ADDRESS]"
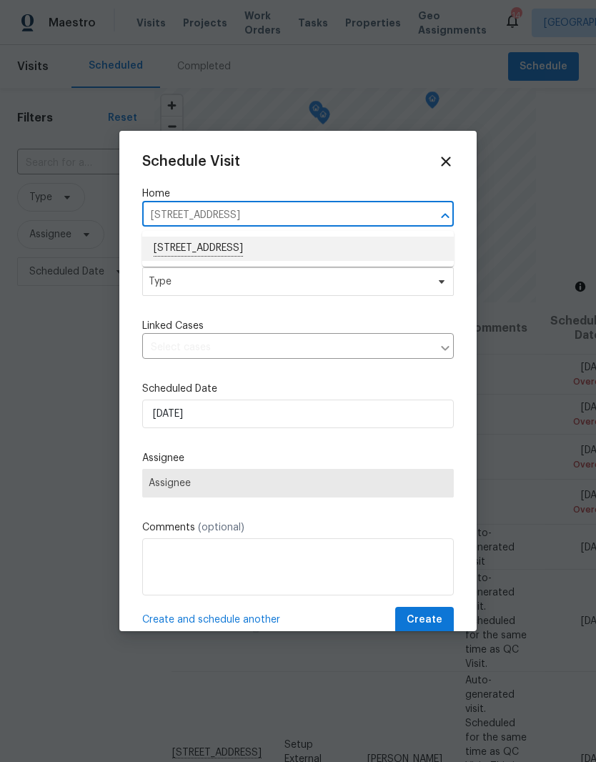
click at [310, 244] on li "[STREET_ADDRESS]" at bounding box center [298, 249] width 312 height 24
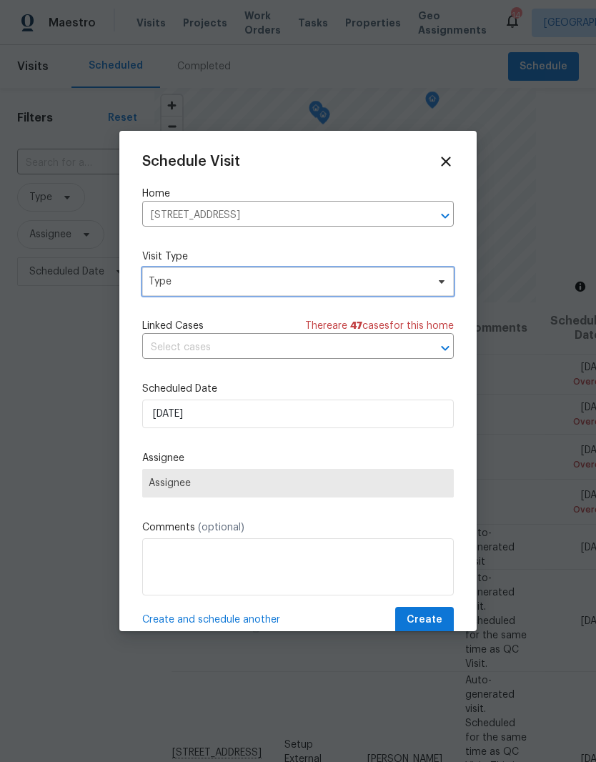
click at [433, 285] on span at bounding box center [440, 281] width 16 height 11
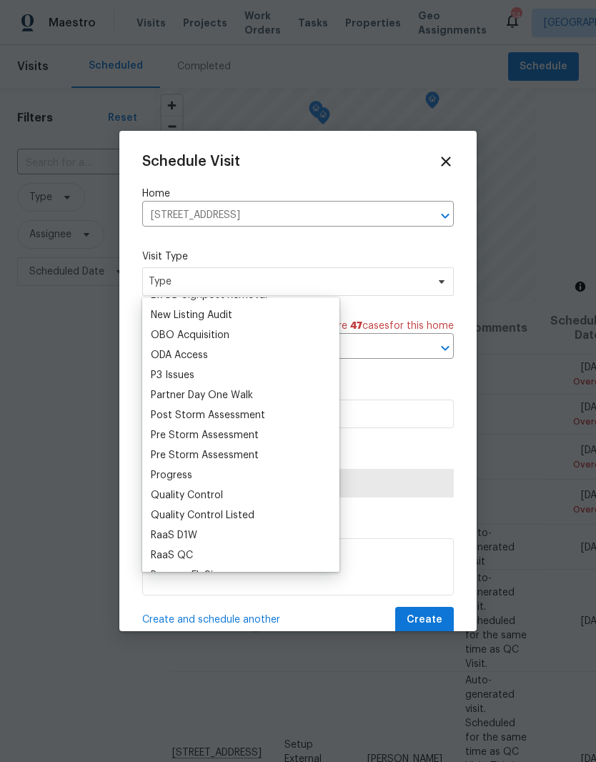
scroll to position [797, 0]
click at [190, 470] on div "Progress" at bounding box center [171, 474] width 41 height 14
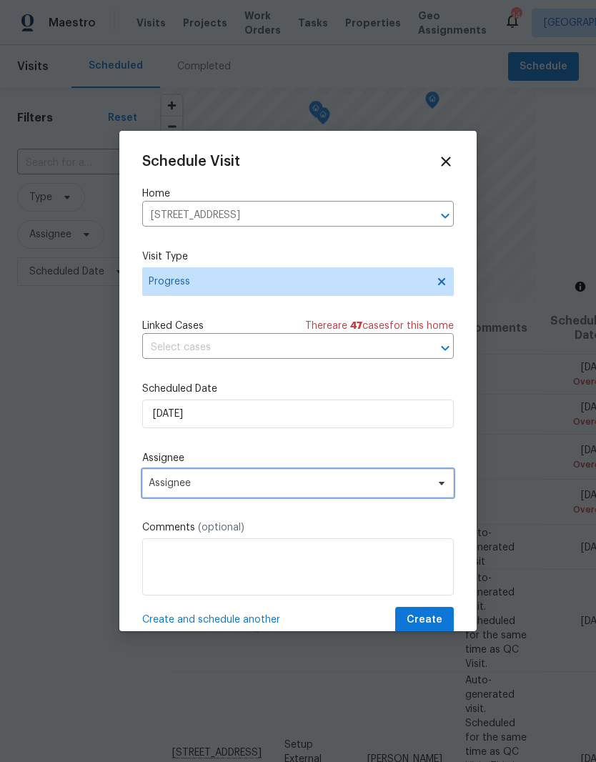
click at [430, 488] on span "Assignee" at bounding box center [298, 483] width 312 height 29
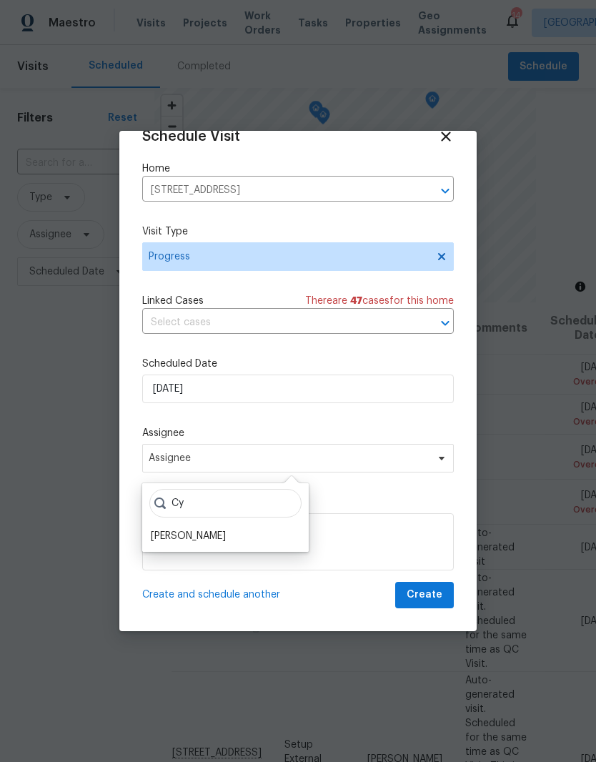
scroll to position [28, 0]
type input "Cy"
click at [226, 531] on div "[PERSON_NAME]" at bounding box center [188, 537] width 75 height 14
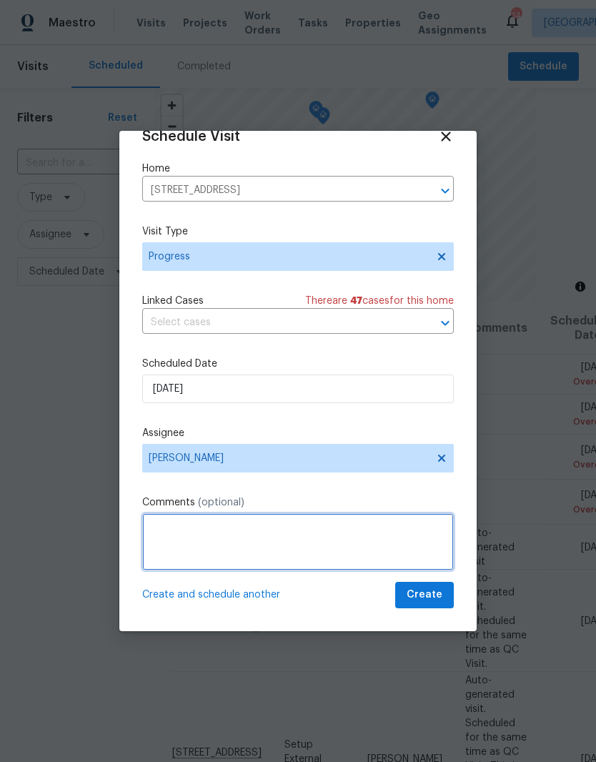
click at [302, 533] on textarea at bounding box center [298, 541] width 312 height 57
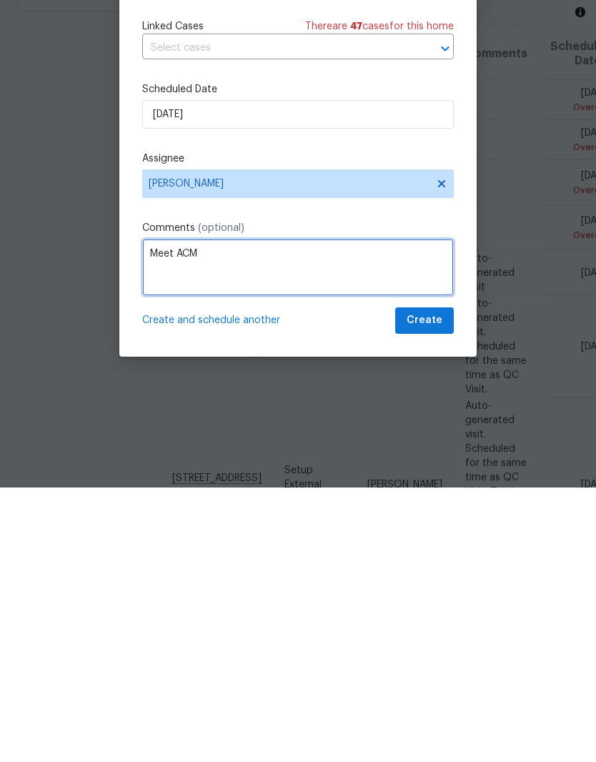
type textarea "Meet ACM"
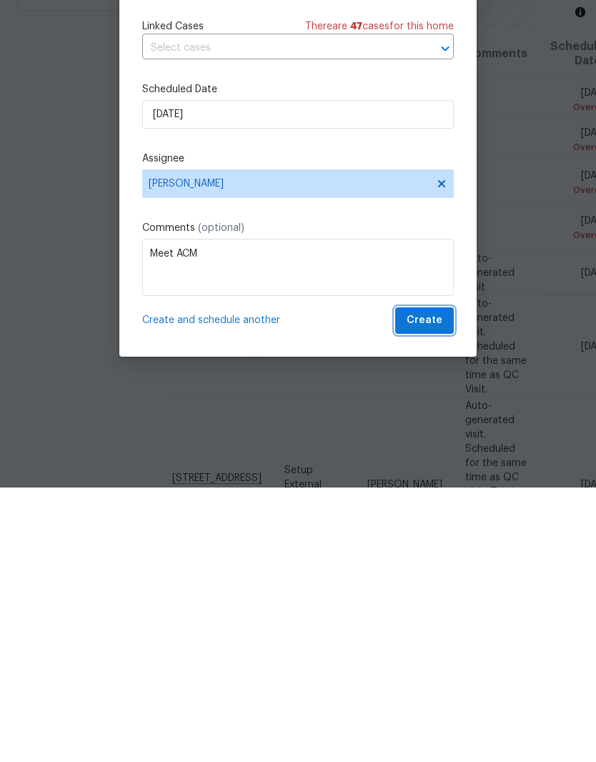
click at [434, 586] on span "Create" at bounding box center [425, 595] width 36 height 18
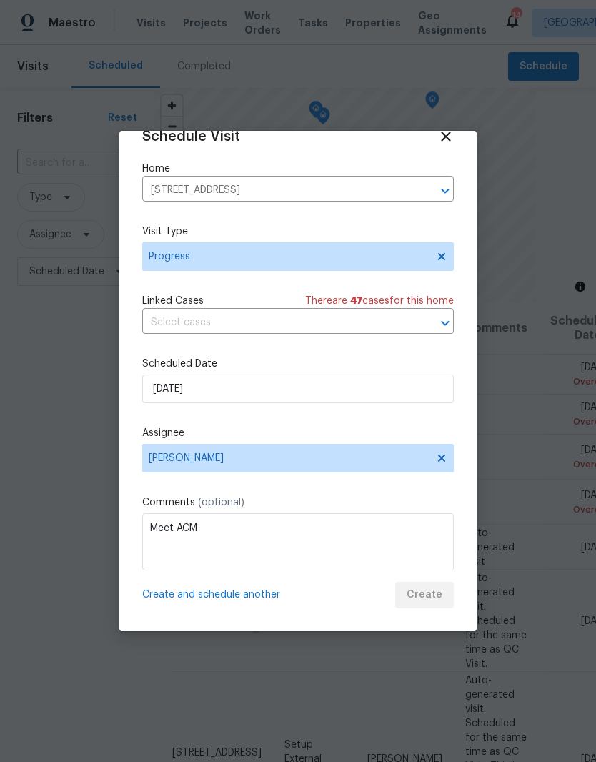
scroll to position [0, 0]
